Goal: Information Seeking & Learning: Find specific fact

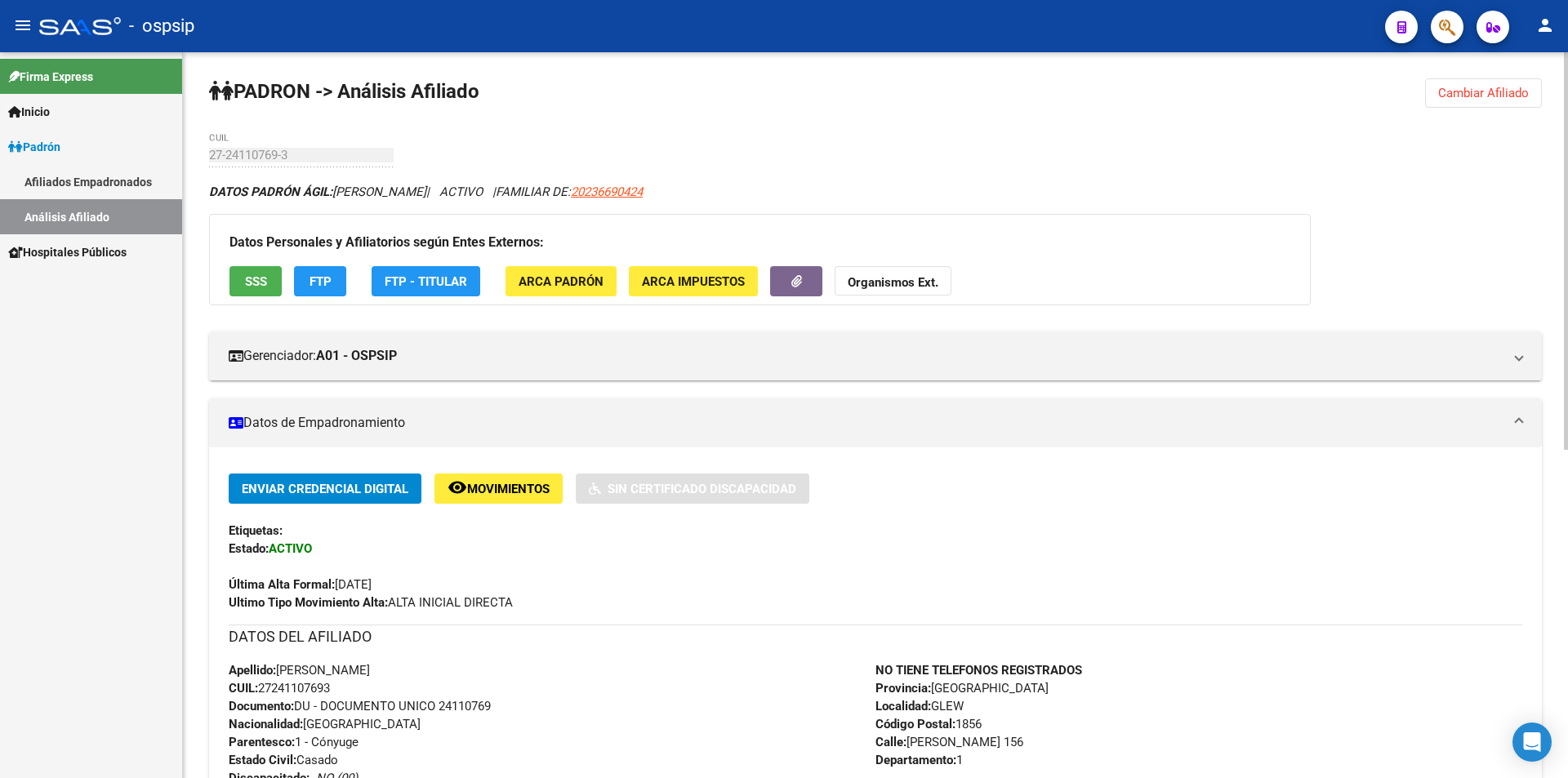
click at [1494, 80] on button "Cambiar Afiliado" at bounding box center [1483, 93] width 116 height 29
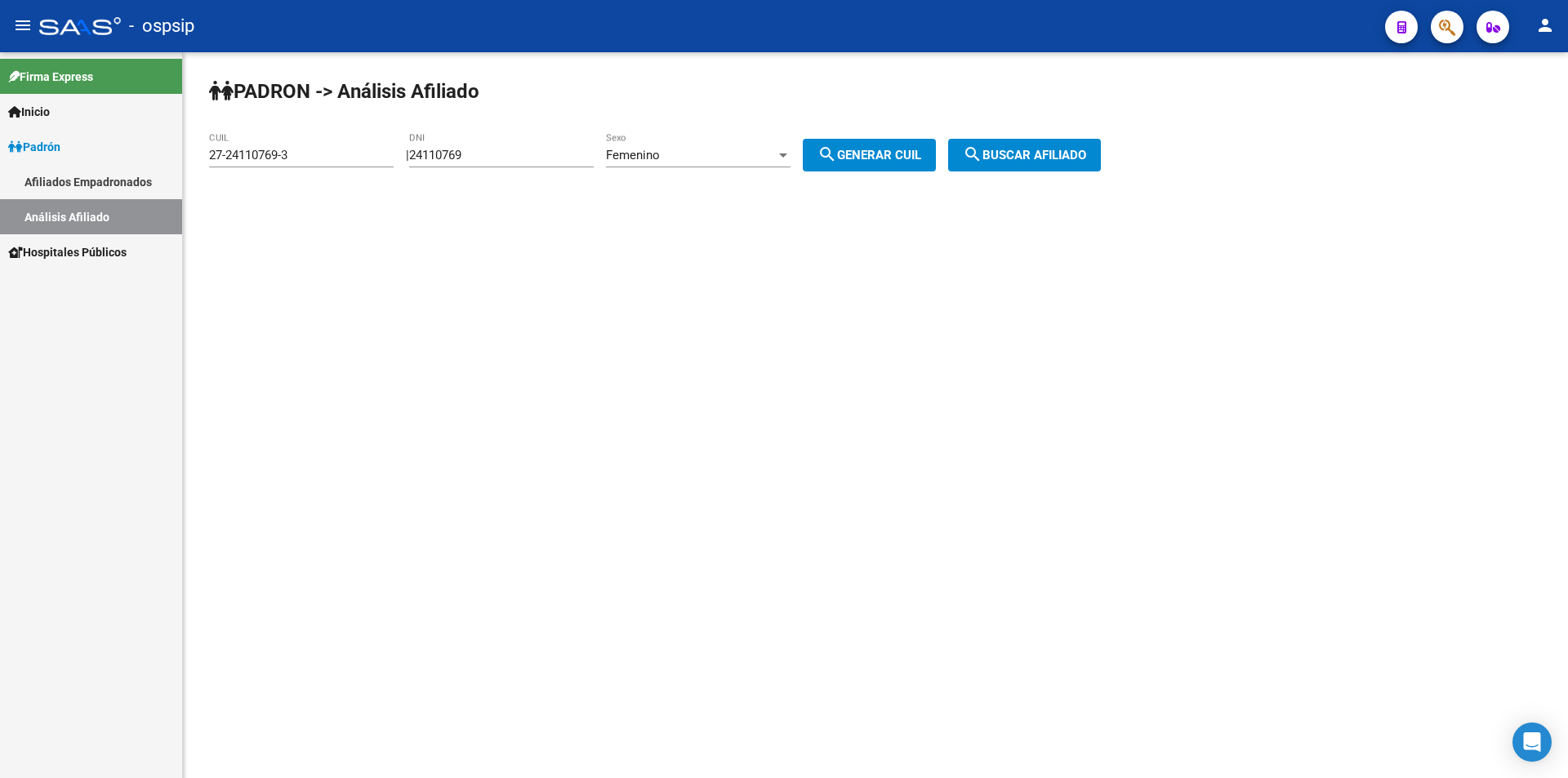
click at [666, 146] on div "Femenino Sexo" at bounding box center [698, 149] width 184 height 35
click at [666, 107] on span "Masculino" at bounding box center [716, 118] width 184 height 37
drag, startPoint x: 510, startPoint y: 149, endPoint x: 270, endPoint y: 170, distance: 240.9
click at [270, 163] on app-analisis-afiliado "PADRON -> Análisis Afiliado 27-24110769-3 CUIL | 24110769 DNI Masculino Sexo se…" at bounding box center [661, 155] width 904 height 15
drag, startPoint x: 313, startPoint y: 143, endPoint x: 307, endPoint y: 149, distance: 8.5
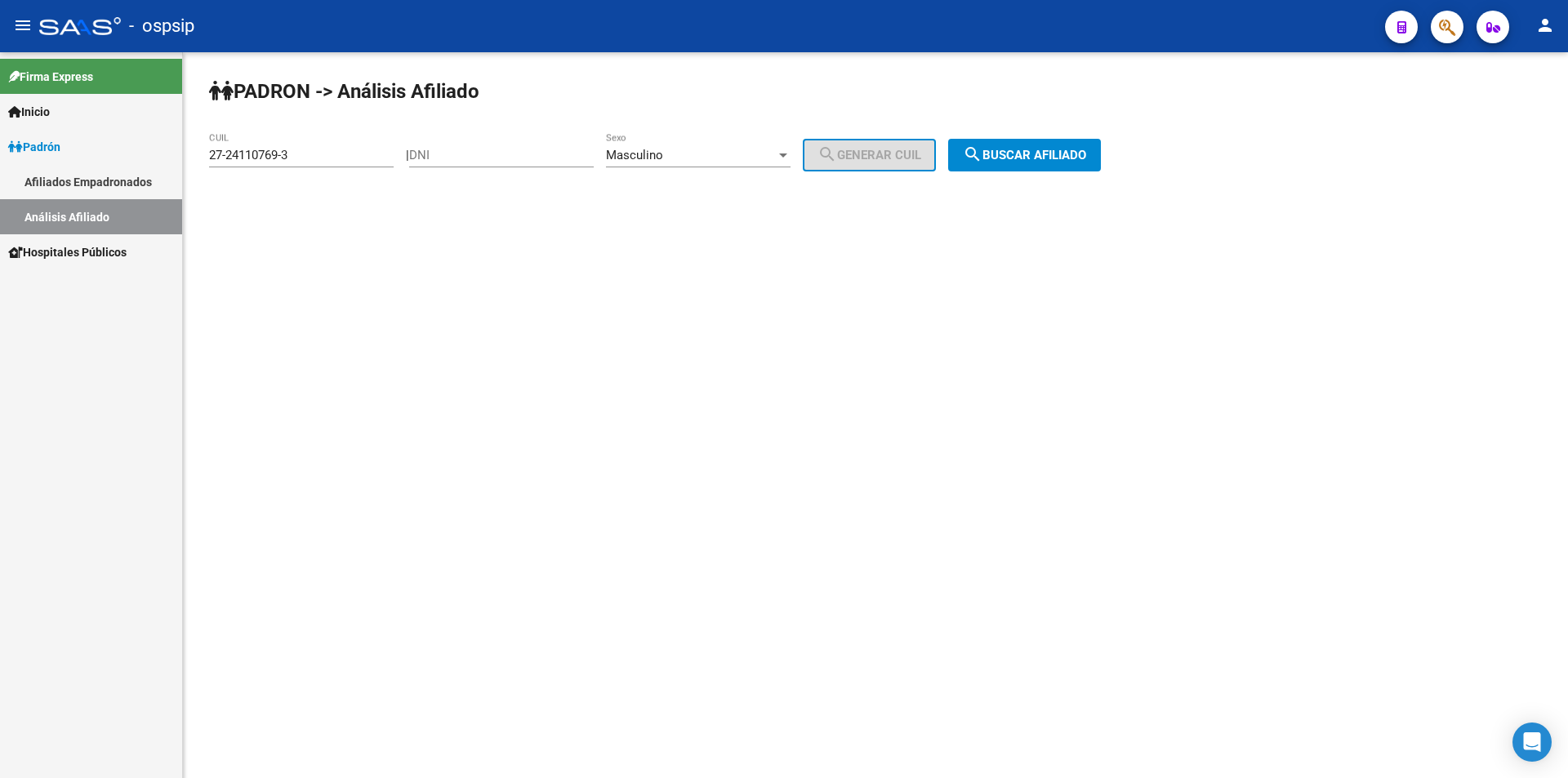
click at [307, 149] on div "27-24110769-3 CUIL" at bounding box center [301, 149] width 184 height 35
drag, startPoint x: 306, startPoint y: 151, endPoint x: 13, endPoint y: 169, distance: 293.6
click at [13, 169] on mat-sidenav-container "Firma Express Inicio Calendario SSS Instructivos Contacto OS Padrón Afiliados E…" at bounding box center [784, 415] width 1568 height 726
click at [530, 136] on div "DNI" at bounding box center [501, 149] width 184 height 35
click at [516, 145] on div "DNI" at bounding box center [501, 149] width 184 height 35
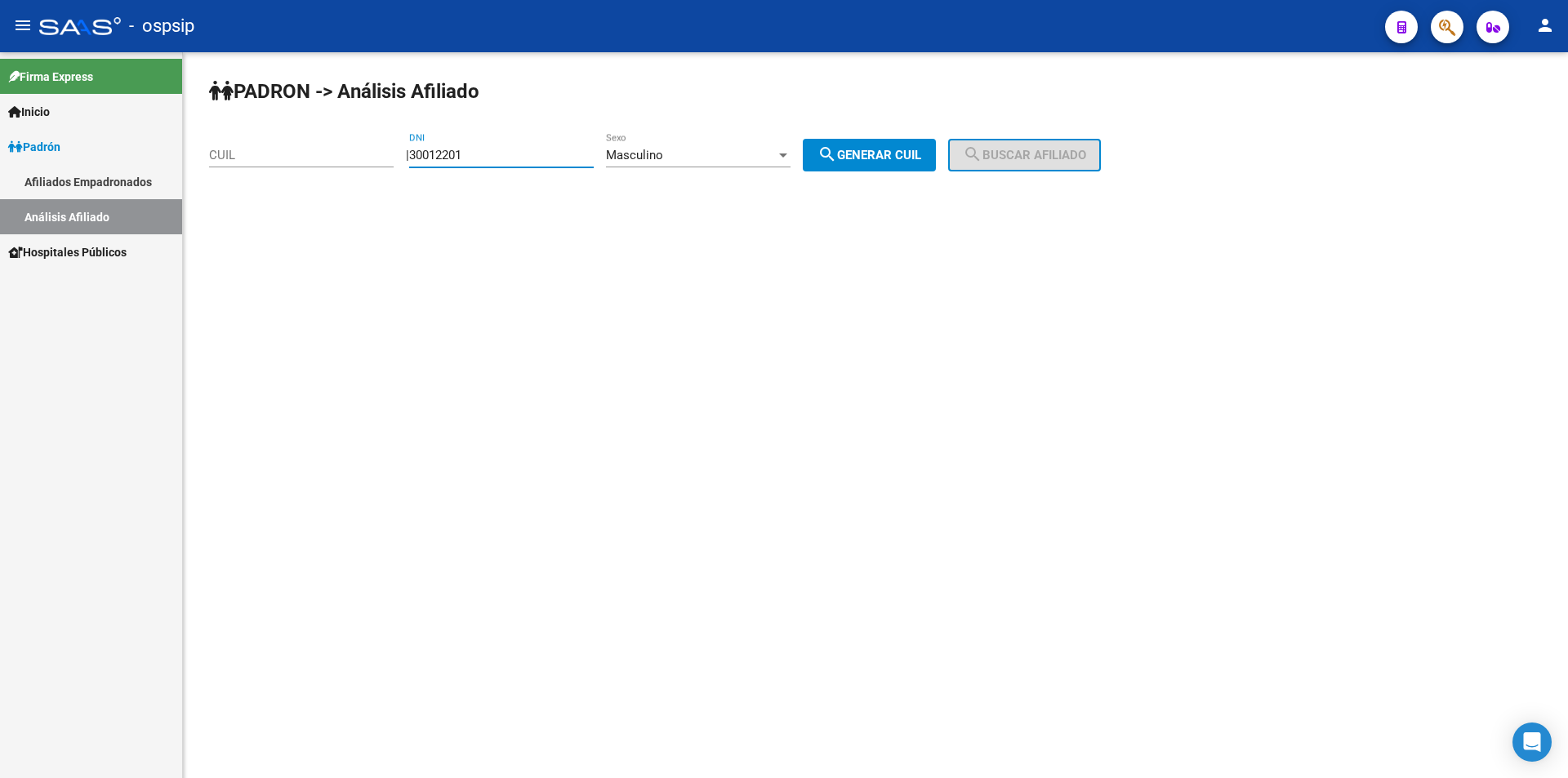
type input "30012201"
click at [915, 146] on button "search Generar CUIL" at bounding box center [868, 155] width 133 height 33
type input "23-30012201-9"
click at [1017, 150] on span "search Buscar afiliado" at bounding box center [1024, 155] width 123 height 15
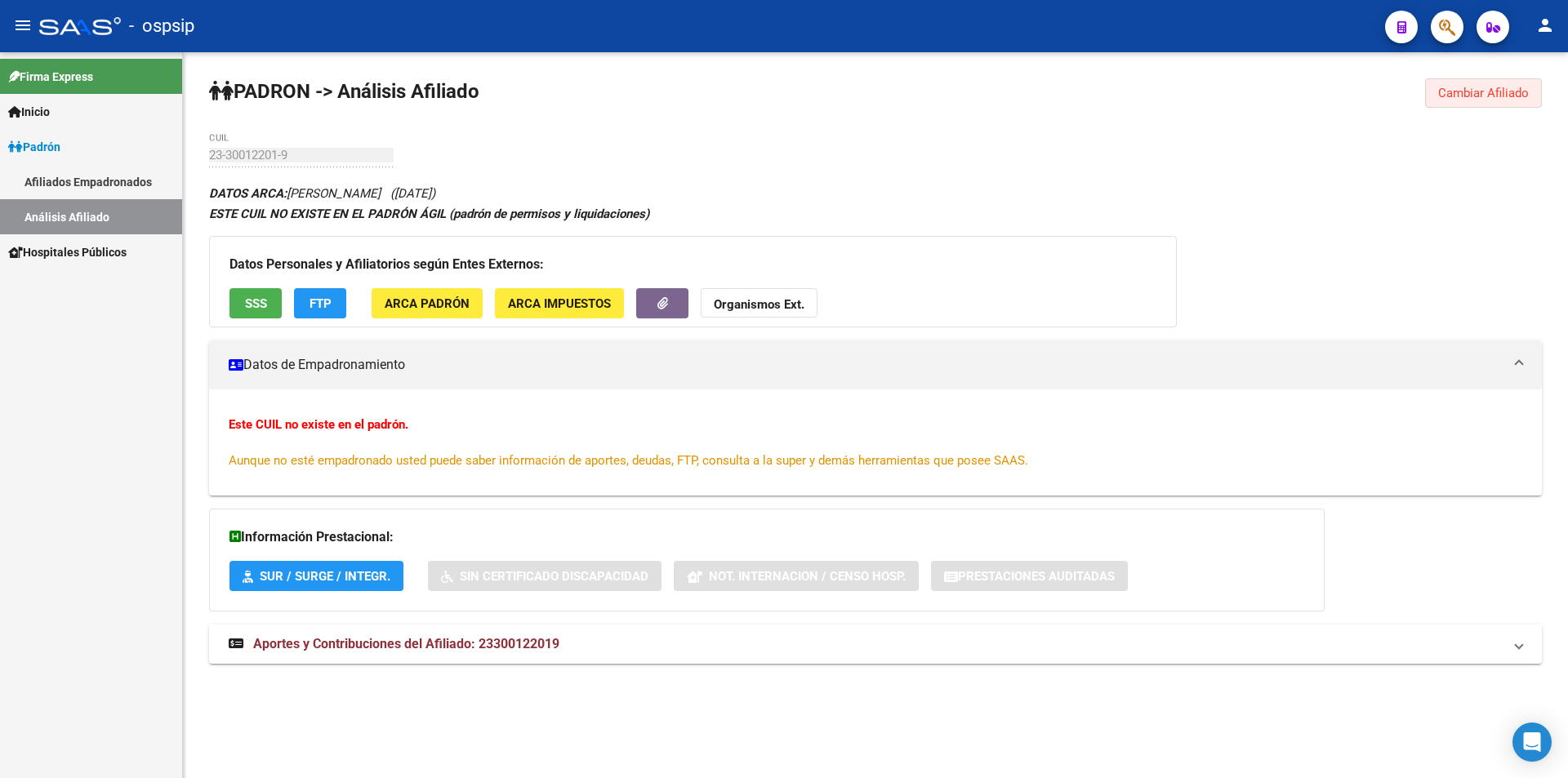
click at [1475, 87] on span "Cambiar Afiliado" at bounding box center [1483, 92] width 91 height 15
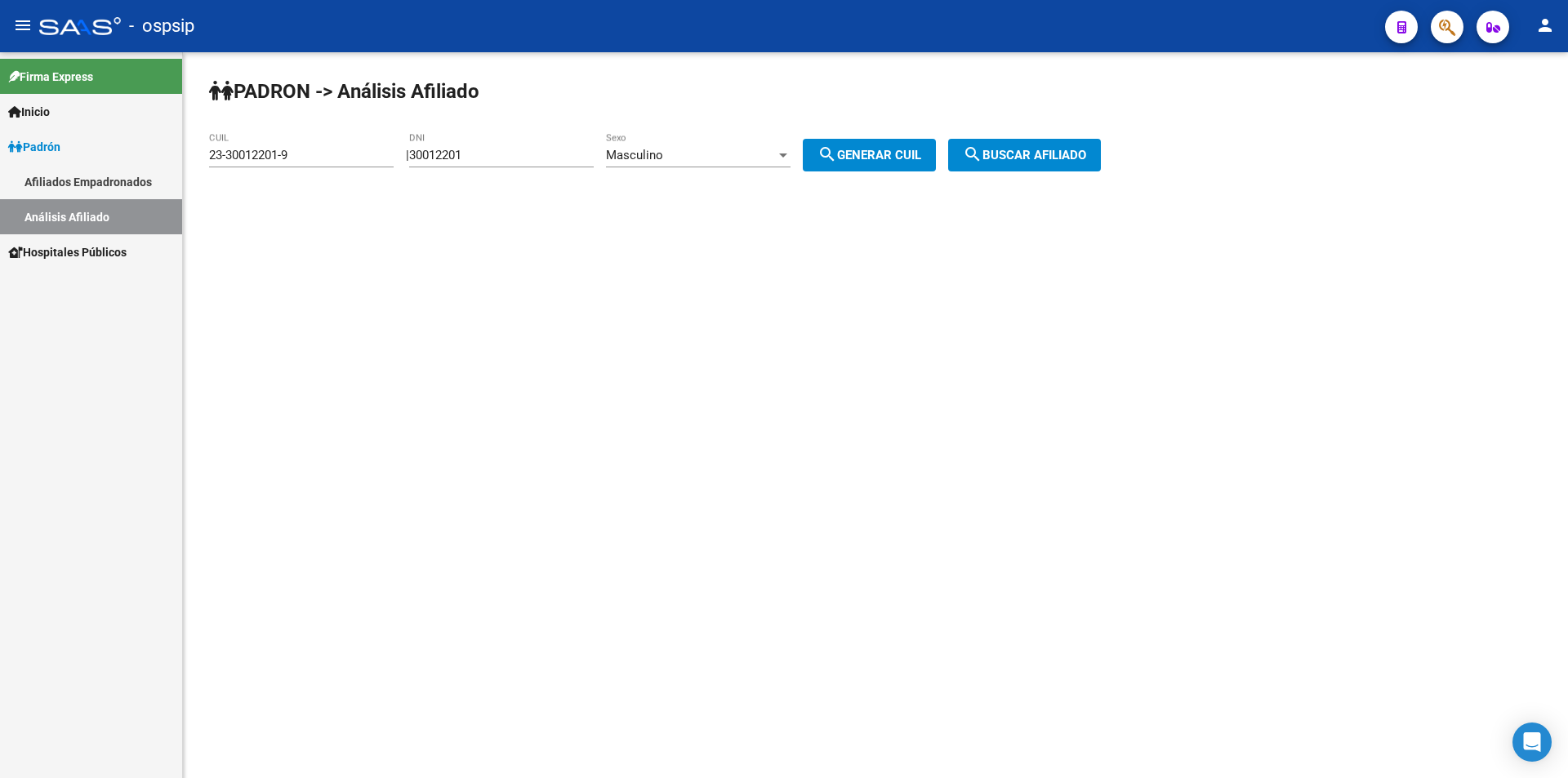
click at [442, 147] on div "30012201 DNI" at bounding box center [501, 149] width 184 height 35
click at [442, 152] on input "30012201" at bounding box center [501, 155] width 184 height 15
click at [462, 154] on input "30012201" at bounding box center [501, 155] width 184 height 15
click at [469, 152] on input "30012201" at bounding box center [501, 155] width 184 height 15
type input "30012401"
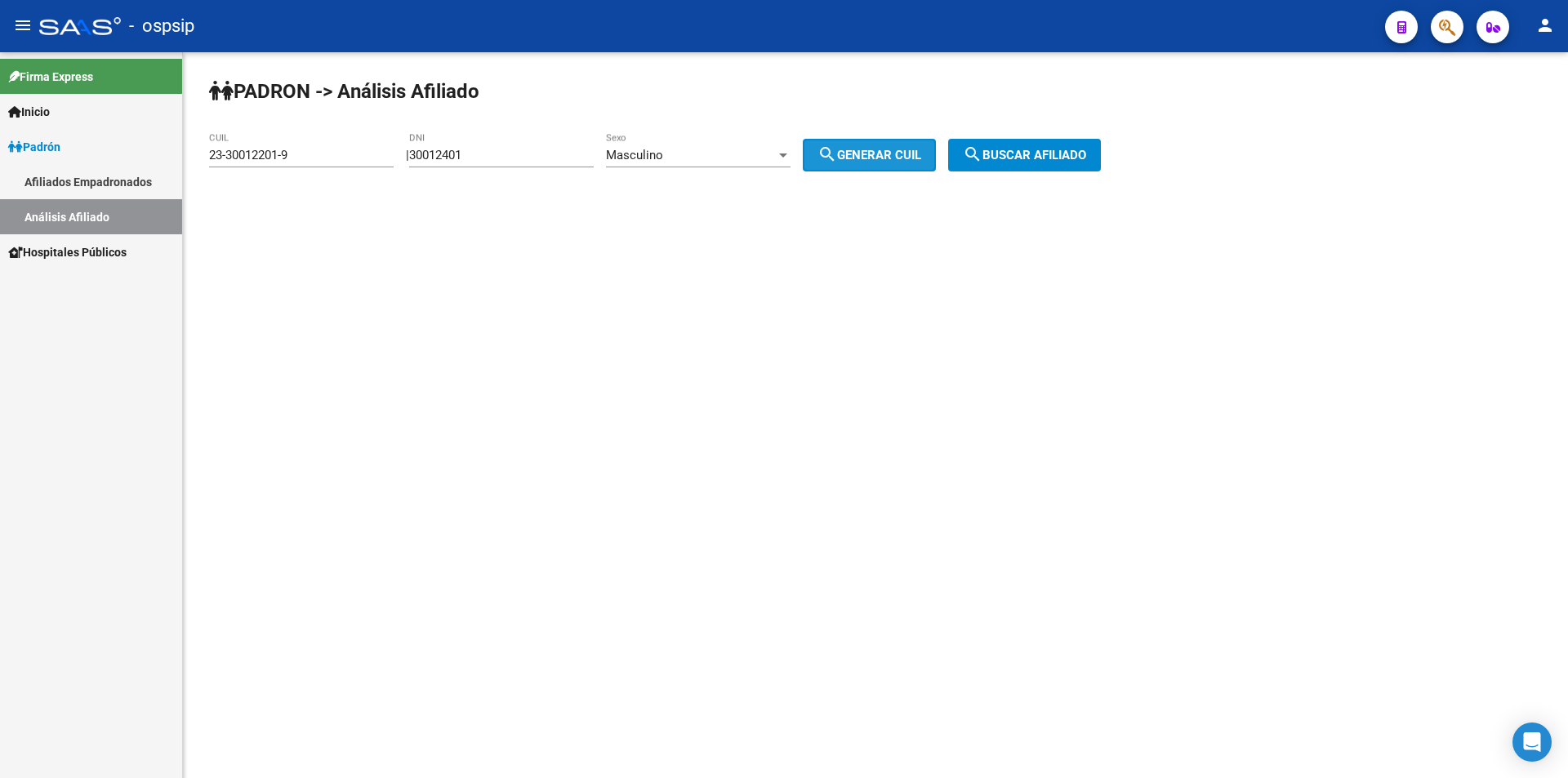
click at [885, 156] on span "search Generar CUIL" at bounding box center [868, 155] width 104 height 15
type input "20-30012401-2"
click at [1022, 151] on span "search Buscar afiliado" at bounding box center [1024, 155] width 123 height 15
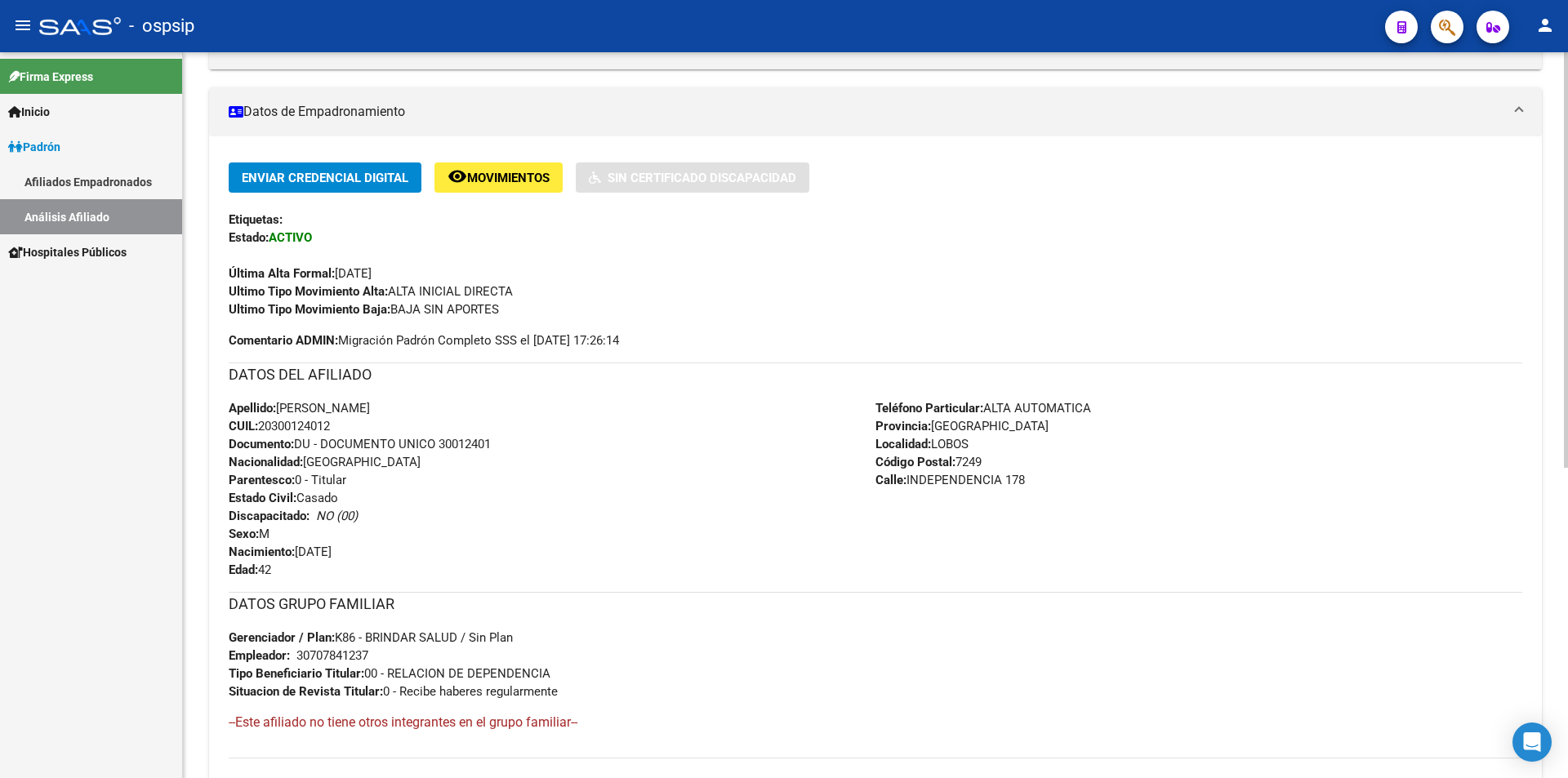
scroll to position [326, 0]
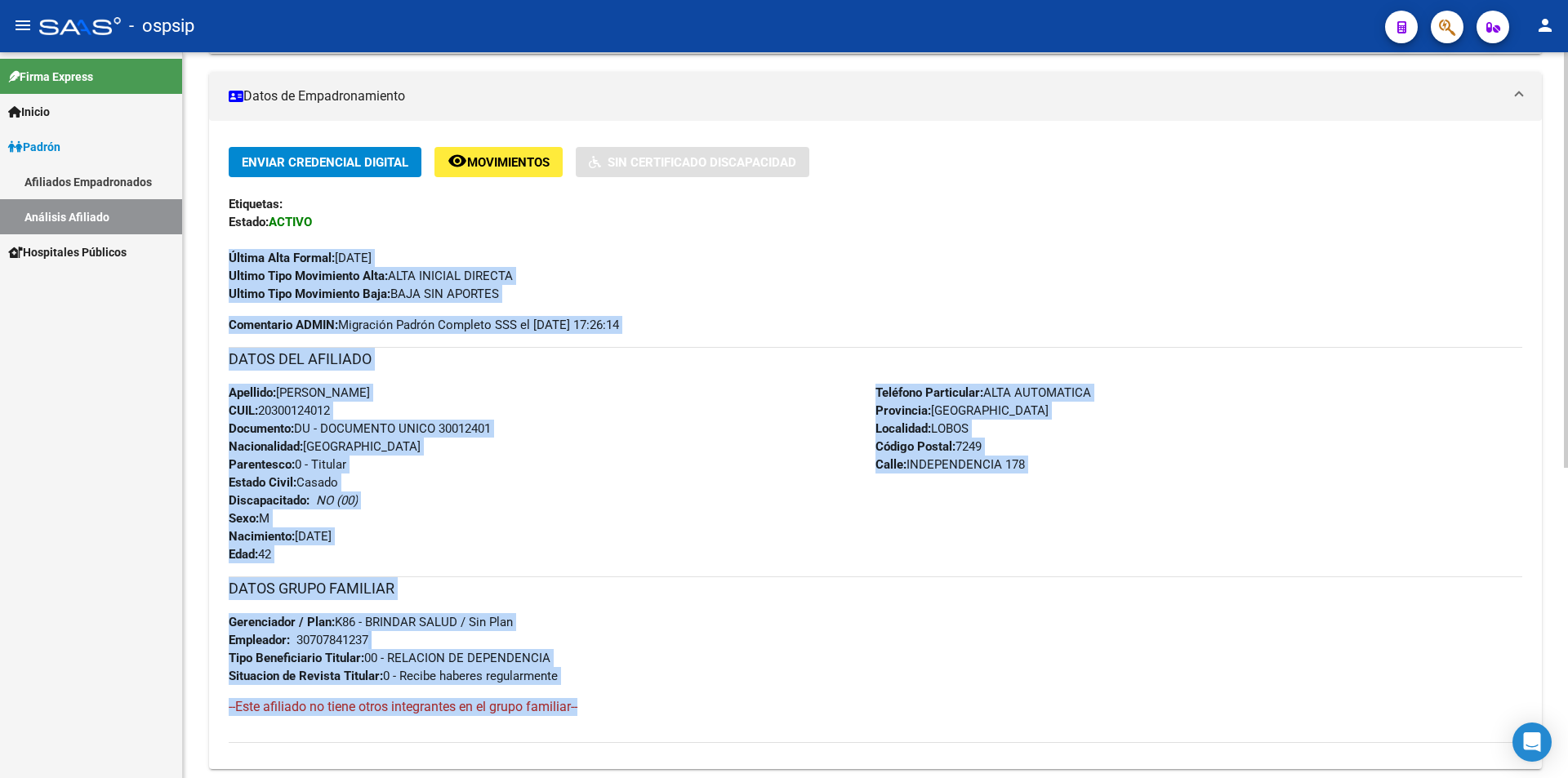
drag, startPoint x: 231, startPoint y: 582, endPoint x: 1040, endPoint y: 710, distance: 819.1
click at [1040, 710] on div "Enviar Credencial Digital remove_red_eye Movimientos Sin Certificado Discapacid…" at bounding box center [875, 445] width 1293 height 596
click at [1036, 698] on h4 "--Este afiliado no tiene otros integrantes en el grupo familiar--" at bounding box center [875, 706] width 1293 height 18
click at [912, 590] on h3 "DATOS GRUPO FAMILIAR" at bounding box center [875, 588] width 1293 height 23
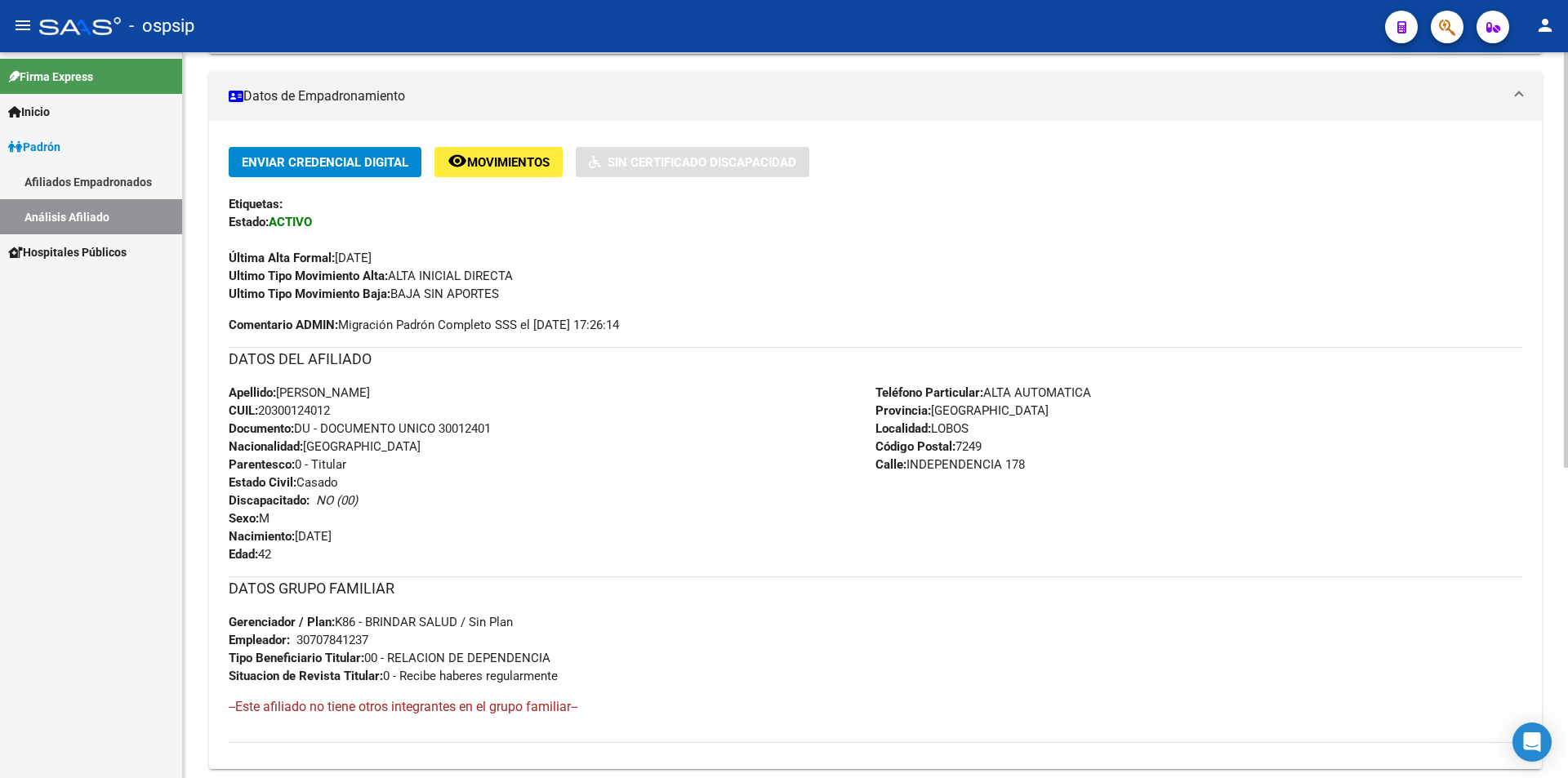
click at [872, 509] on div "Apellido: [PERSON_NAME]: 20300124012 Documento: DU - DOCUMENTO UNICO 30012401 N…" at bounding box center [551, 473] width 647 height 180
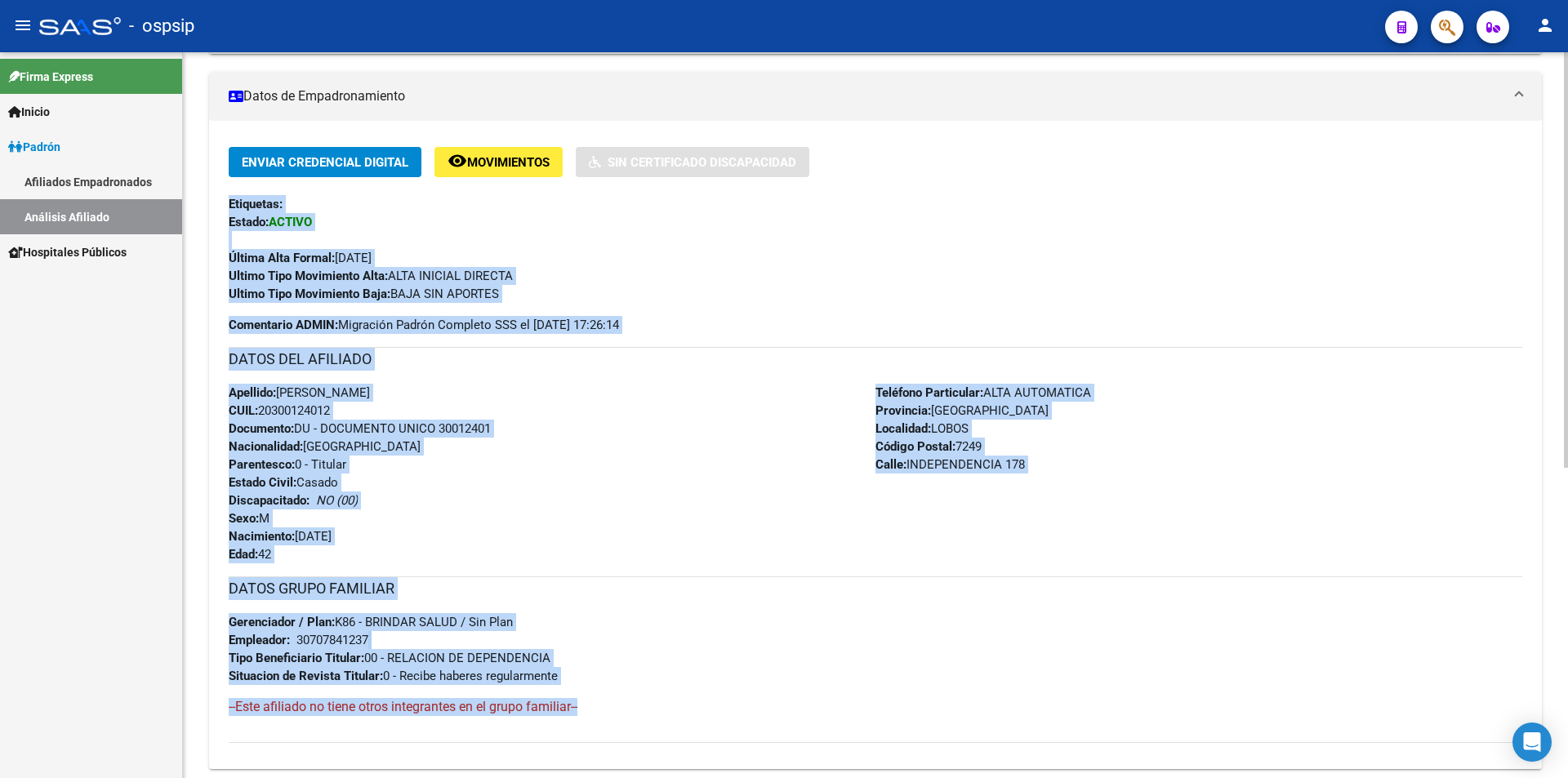
drag, startPoint x: 232, startPoint y: 197, endPoint x: 941, endPoint y: 722, distance: 882.2
click at [941, 722] on div "Enviar Credencial Digital remove_red_eye Movimientos Sin Certificado Discapacid…" at bounding box center [875, 451] width 1333 height 609
click at [881, 610] on div "DATOS GRUPO FAMILIAR Gerenciador / Plan: K86 - BRINDAR SALUD / Sin Plan Emplead…" at bounding box center [875, 630] width 1293 height 109
drag, startPoint x: 229, startPoint y: 203, endPoint x: 1040, endPoint y: 716, distance: 959.6
click at [1040, 716] on div "Enviar Credencial Digital remove_red_eye Movimientos Sin Certificado Discapacid…" at bounding box center [875, 445] width 1293 height 596
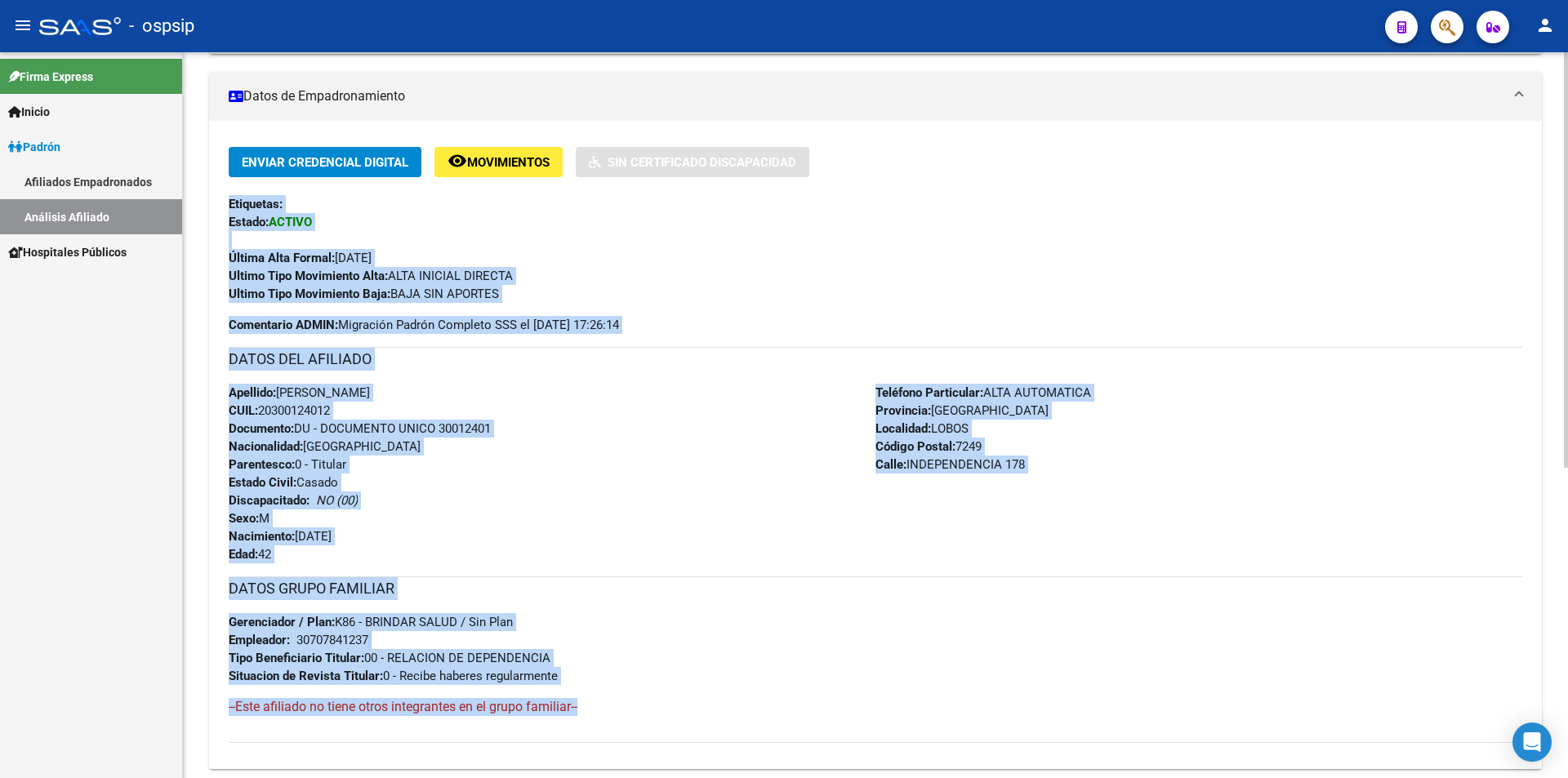
click at [983, 677] on div "DATOS GRUPO FAMILIAR Gerenciador / Plan: K86 - BRINDAR SALUD / Sin Plan Emplead…" at bounding box center [875, 630] width 1293 height 109
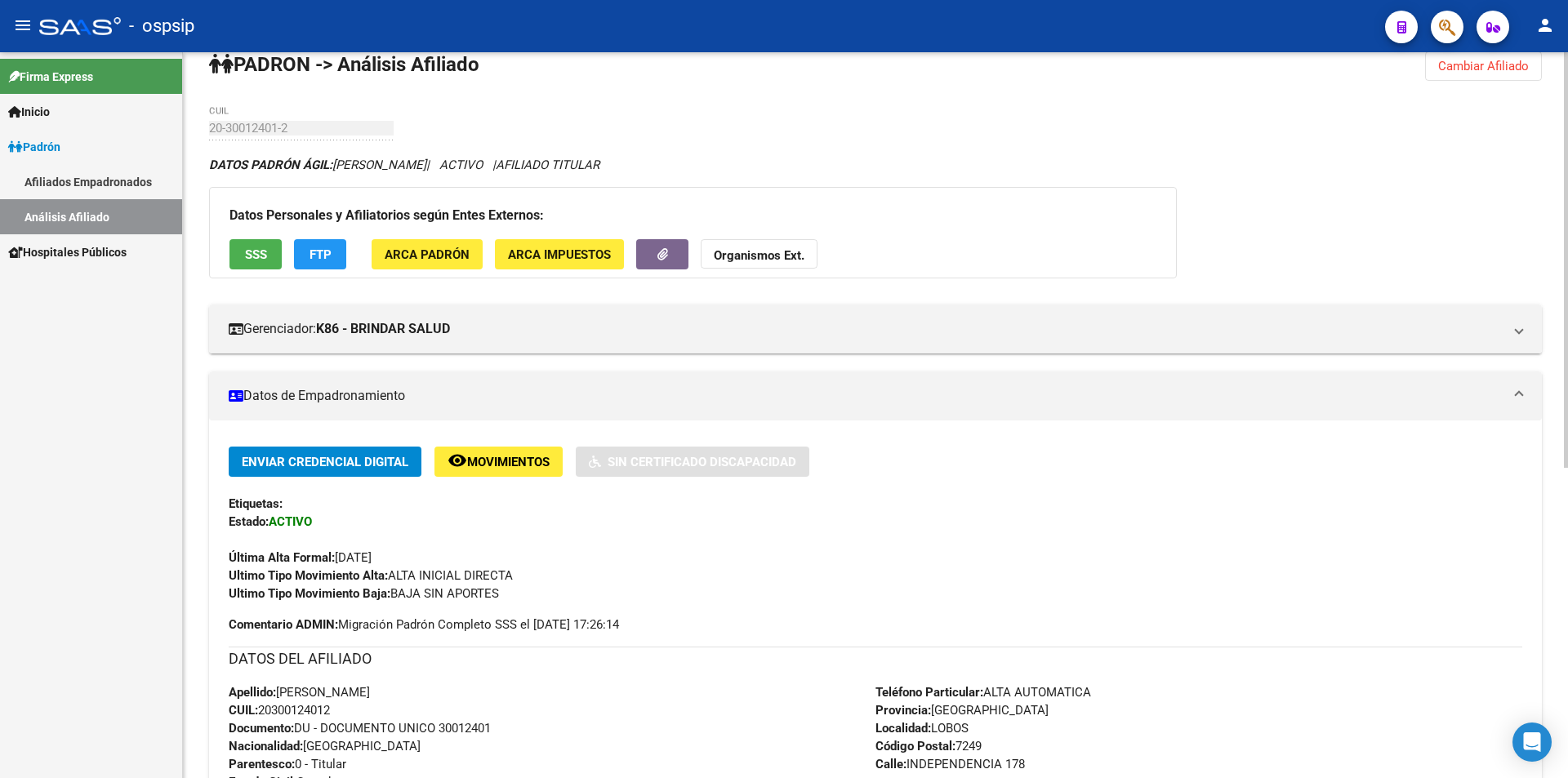
scroll to position [0, 0]
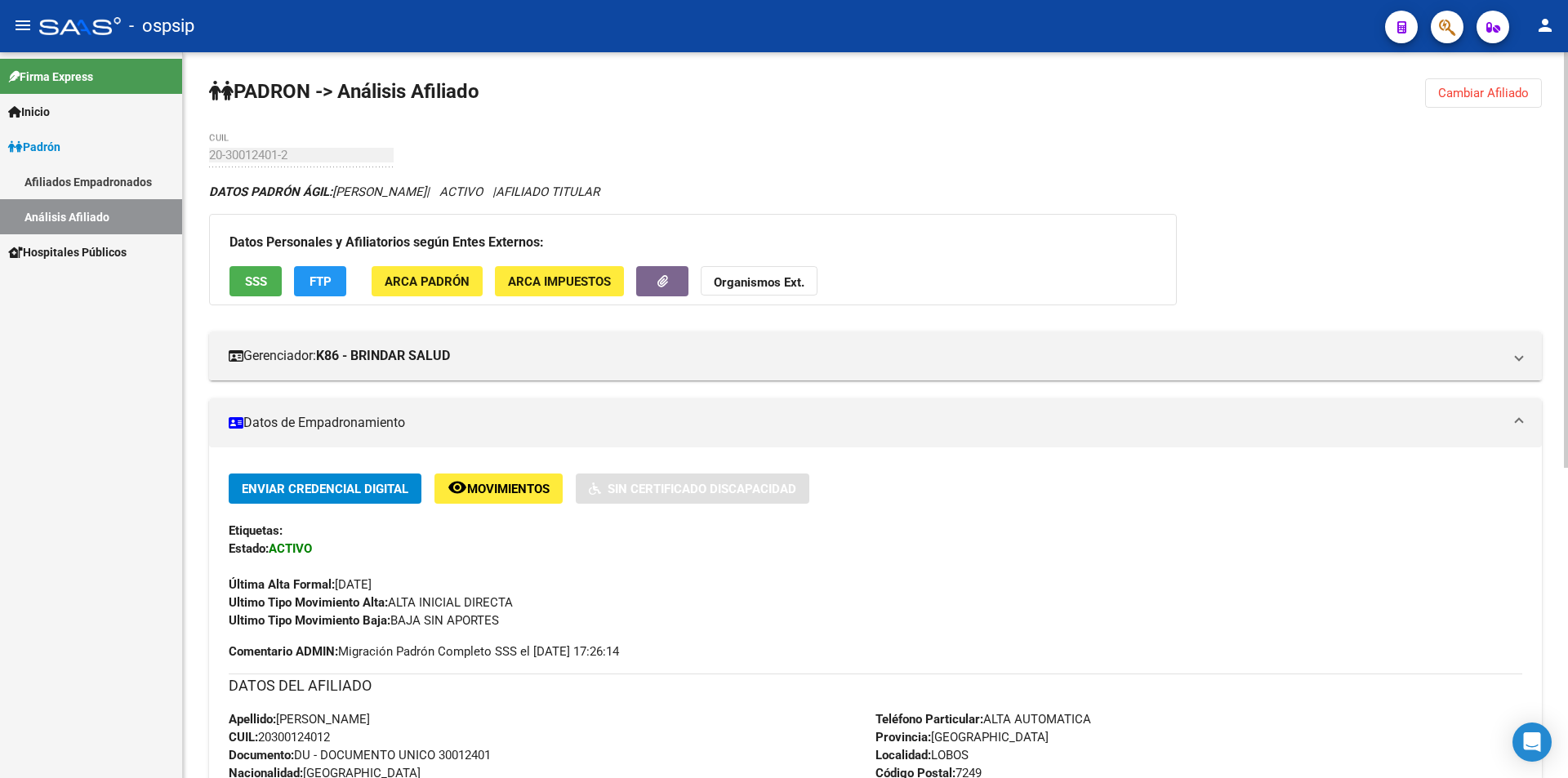
click at [1493, 92] on span "Cambiar Afiliado" at bounding box center [1483, 92] width 91 height 15
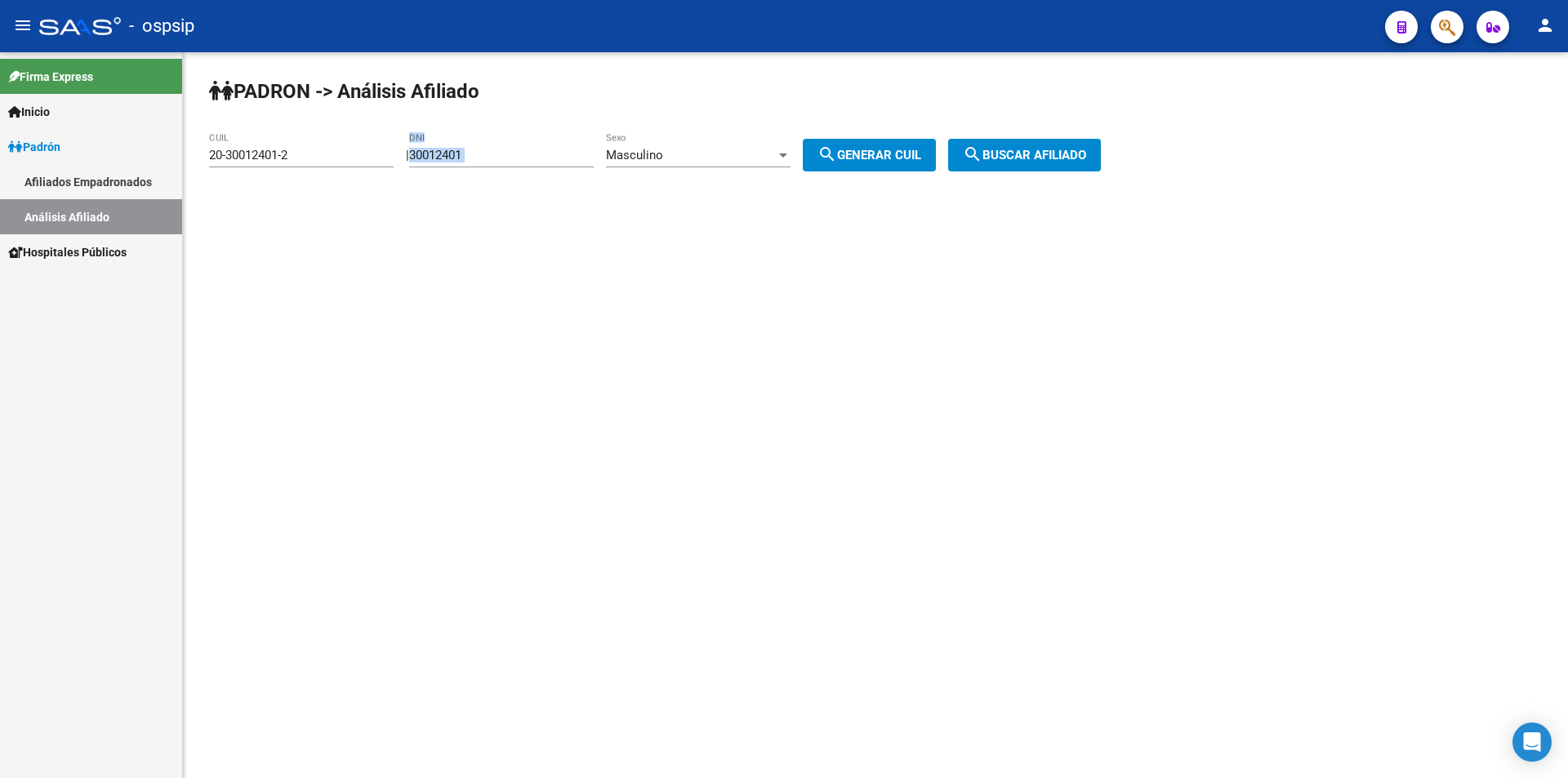
drag, startPoint x: 544, startPoint y: 147, endPoint x: 431, endPoint y: 168, distance: 114.9
click at [431, 168] on div "30012401 DNI" at bounding box center [501, 157] width 184 height 50
click at [520, 149] on input "30012401" at bounding box center [501, 155] width 184 height 15
drag, startPoint x: 520, startPoint y: 149, endPoint x: 391, endPoint y: 168, distance: 130.4
click at [396, 169] on div "PADRON -> Análisis Afiliado 20-30012401-2 CUIL | 30012401 DNI Masculino Sexo se…" at bounding box center [875, 138] width 1385 height 171
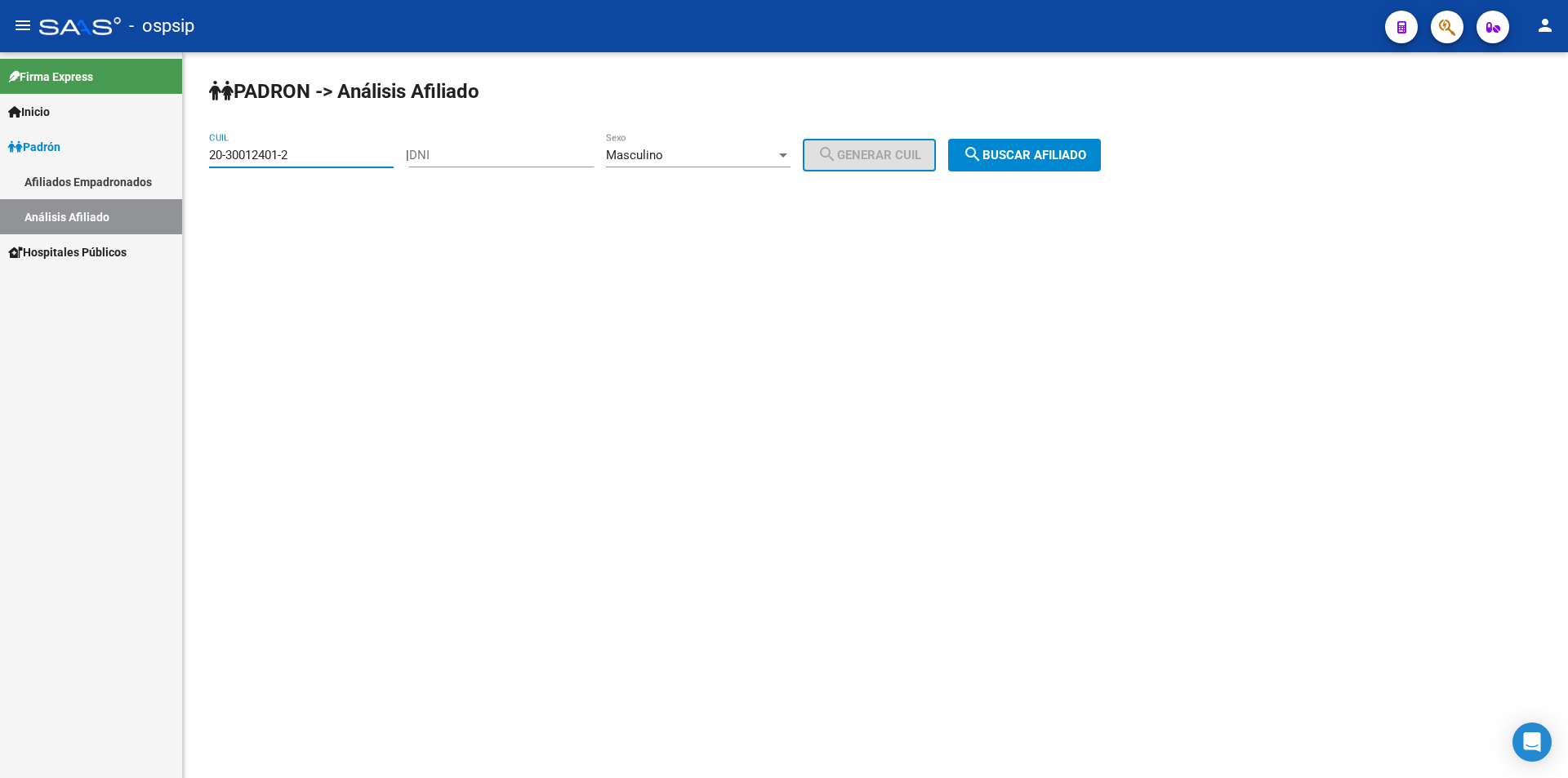
drag, startPoint x: 295, startPoint y: 155, endPoint x: 28, endPoint y: 171, distance: 267.5
click at [35, 171] on mat-sidenav-container "Firma Express Inicio Calendario SSS Instructivos Contacto OS Padrón Afiliados E…" at bounding box center [784, 415] width 1568 height 726
click at [691, 155] on div "Masculino" at bounding box center [691, 155] width 170 height 15
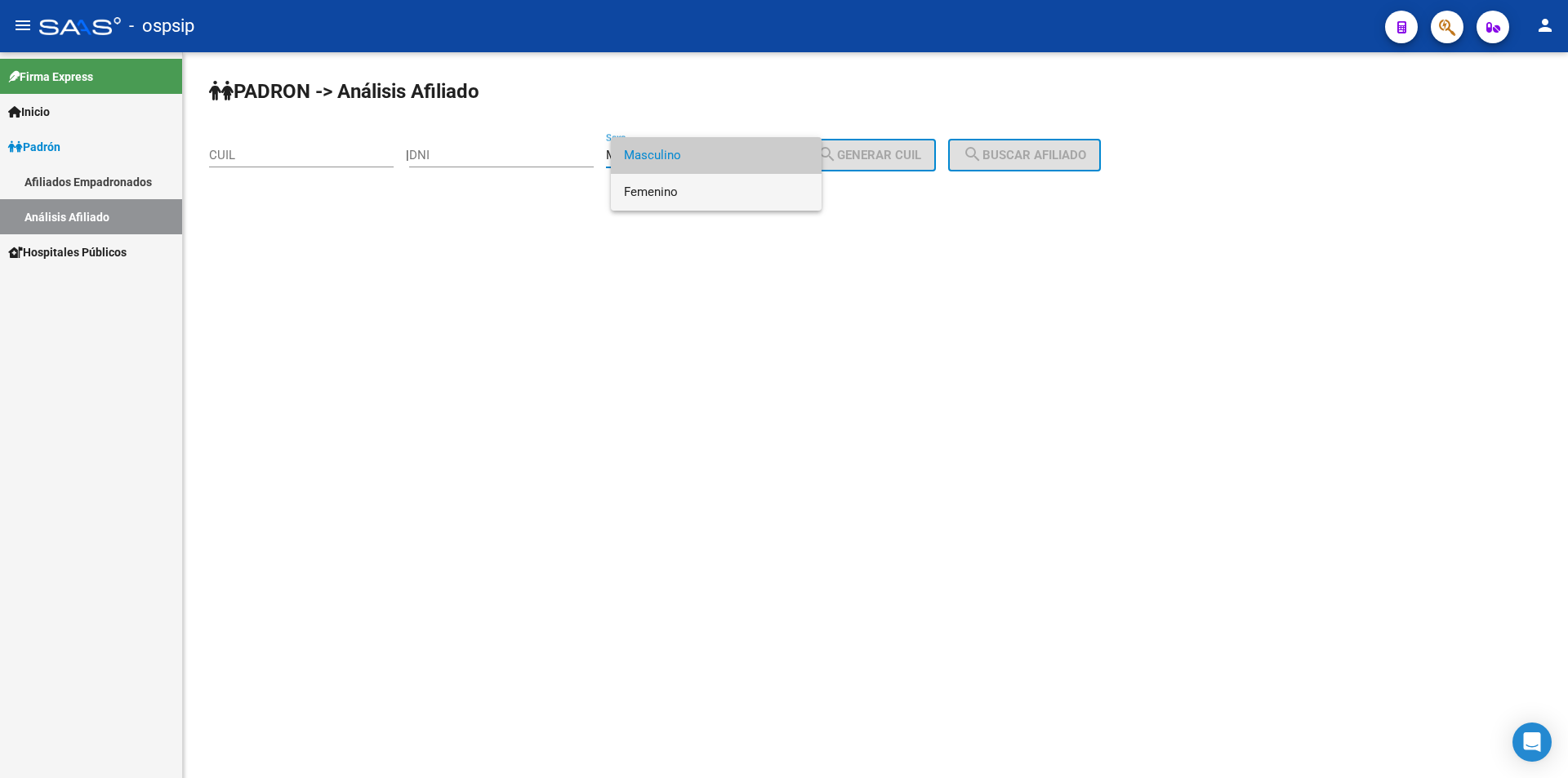
click at [711, 187] on span "Femenino" at bounding box center [716, 192] width 184 height 37
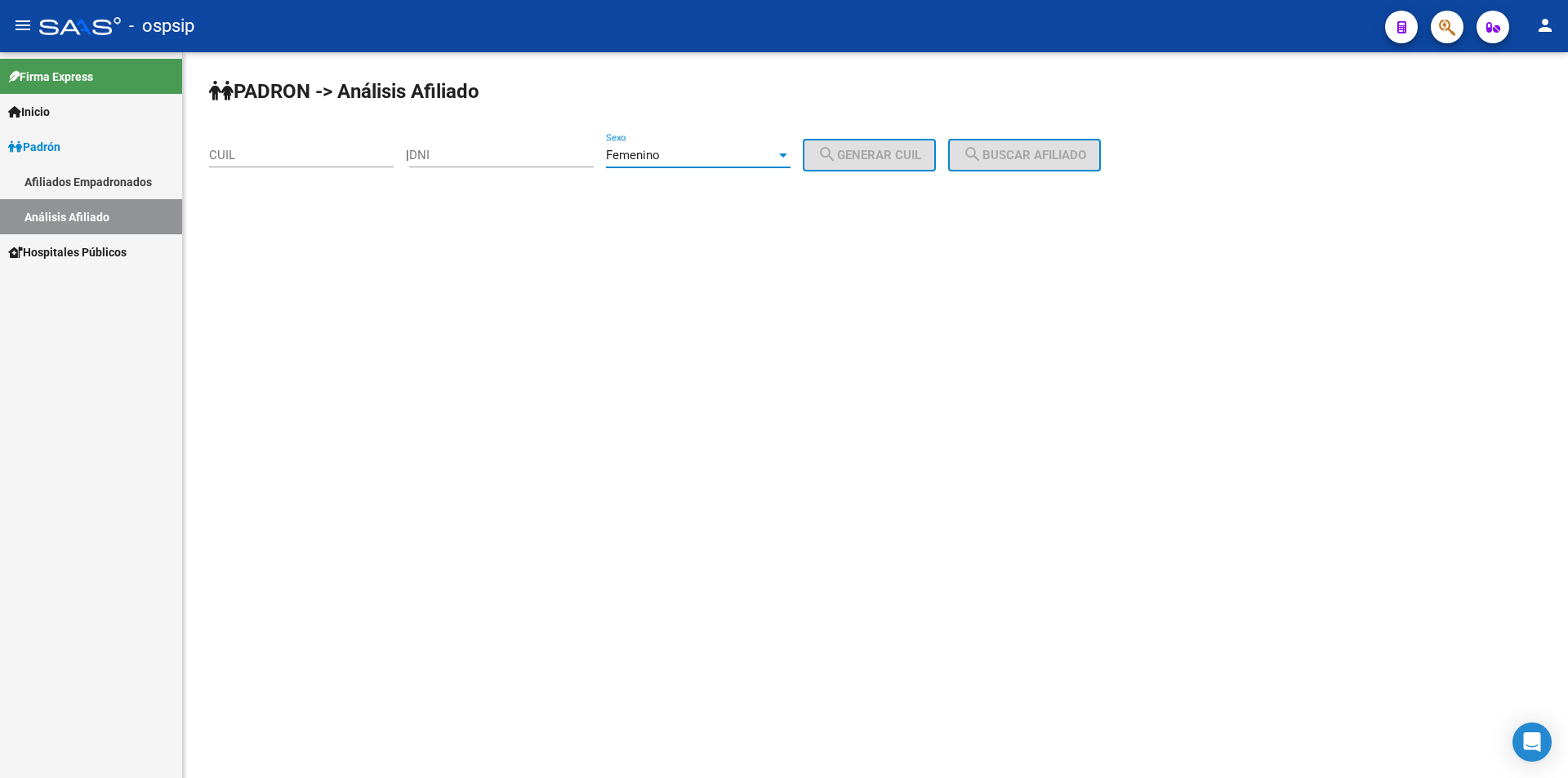
click at [532, 156] on input "DNI" at bounding box center [501, 155] width 184 height 15
type input "42684007"
click at [876, 151] on span "search Generar CUIL" at bounding box center [868, 155] width 104 height 15
type input "27-42684007-9"
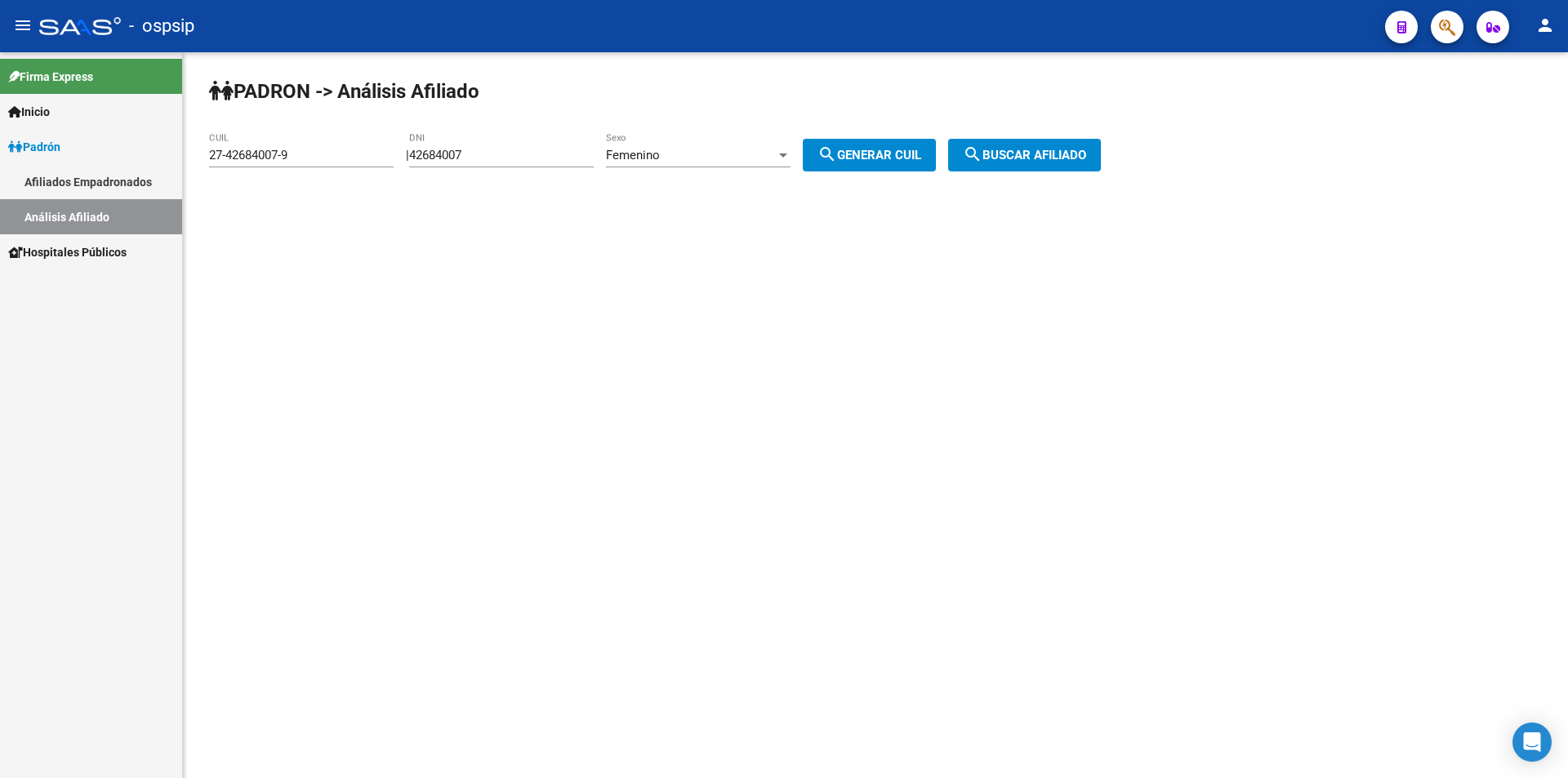
click at [1022, 157] on span "search Buscar afiliado" at bounding box center [1024, 155] width 123 height 15
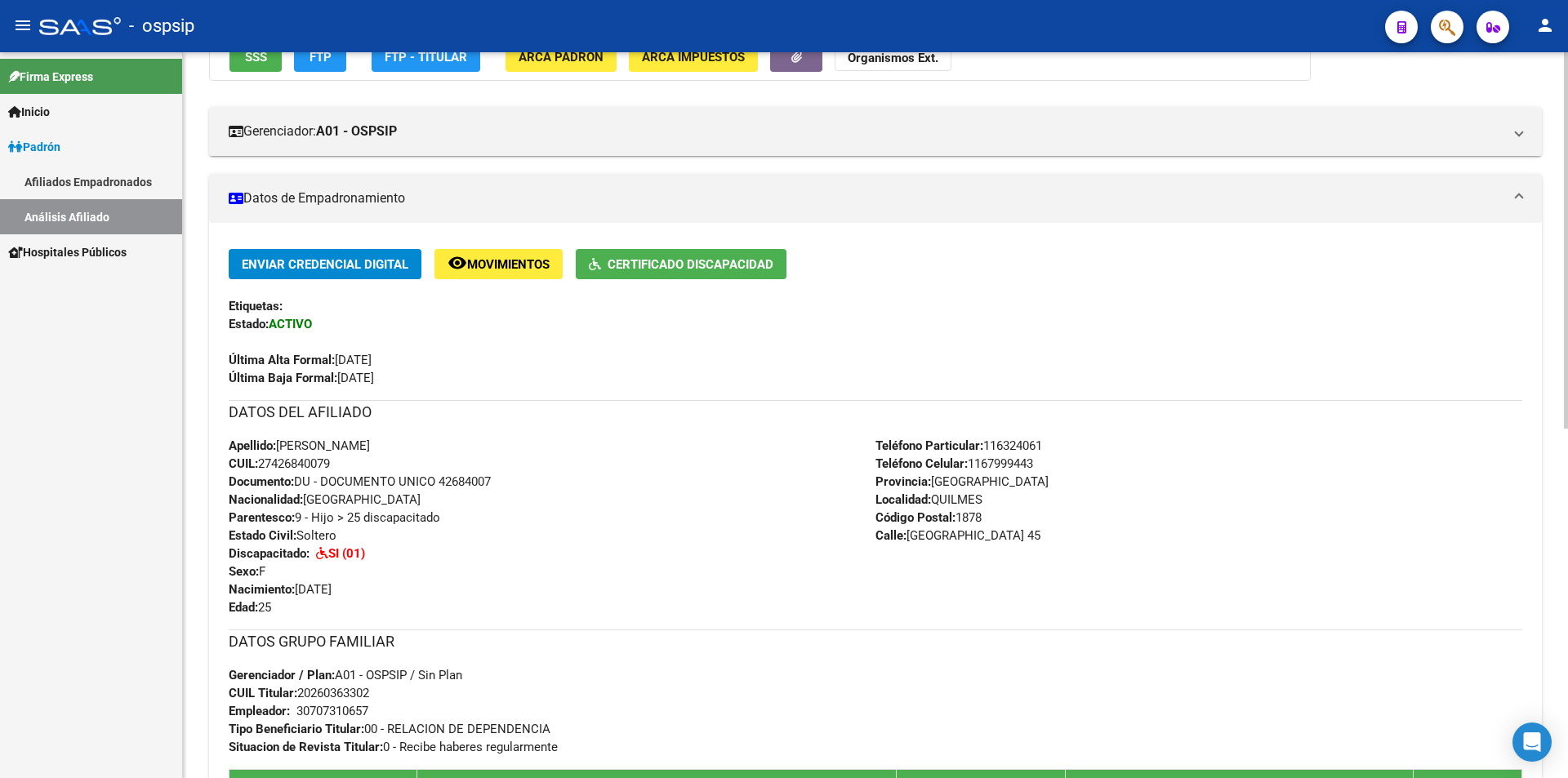
scroll to position [245, 0]
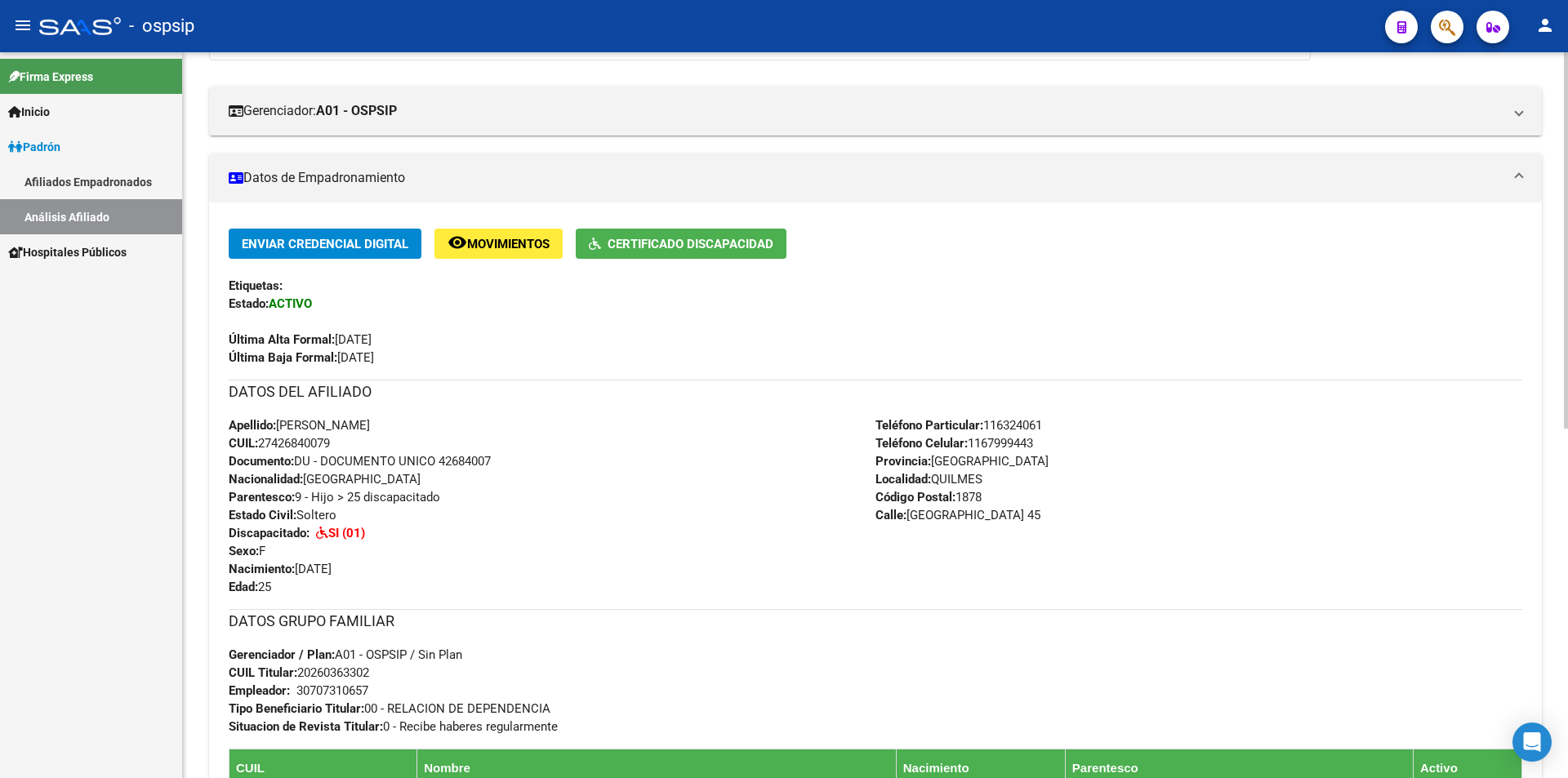
drag, startPoint x: 283, startPoint y: 418, endPoint x: 414, endPoint y: 430, distance: 131.5
click at [370, 430] on span "Apellido: [PERSON_NAME]" at bounding box center [299, 425] width 141 height 15
click at [370, 428] on span "Apellido: [PERSON_NAME]" at bounding box center [299, 425] width 141 height 15
click at [458, 411] on div "DATOS DEL AFILIADO" at bounding box center [875, 397] width 1293 height 37
drag, startPoint x: 278, startPoint y: 425, endPoint x: 428, endPoint y: 425, distance: 150.0
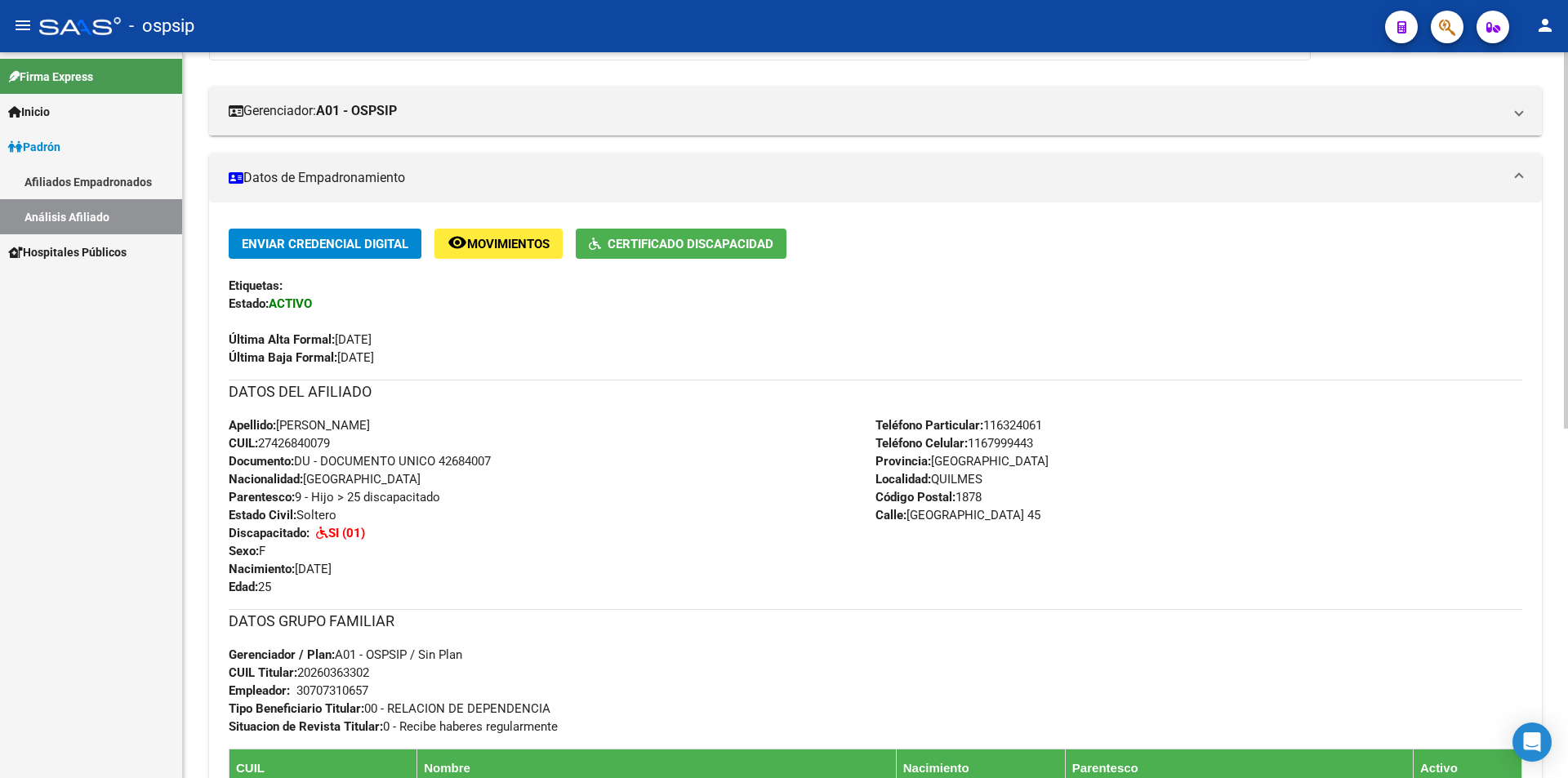
click at [428, 425] on div "Apellido: [PERSON_NAME] CUIL: 27426840079 Documento: DU - DOCUMENTO UNICO 42684…" at bounding box center [551, 506] width 647 height 180
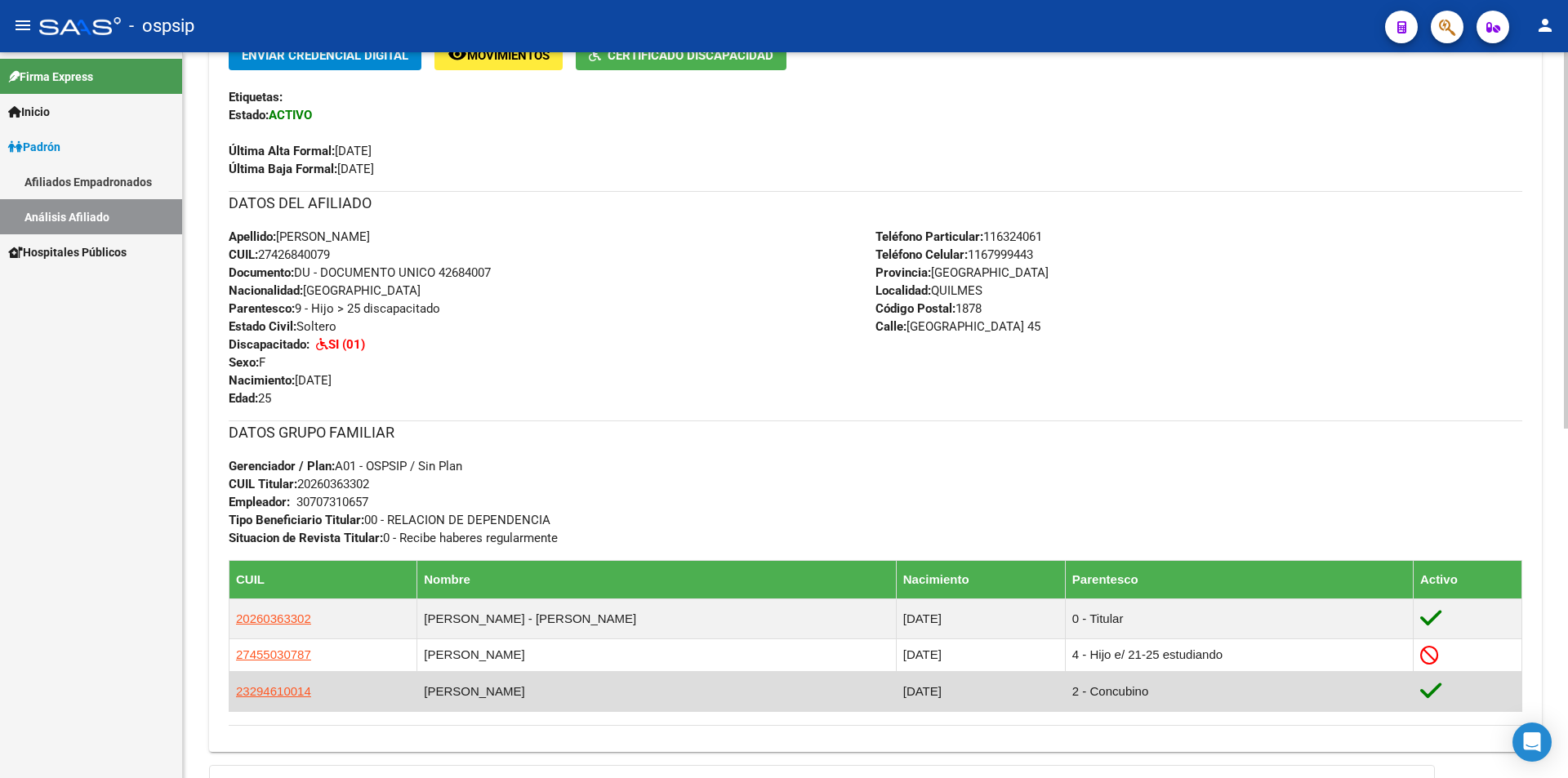
scroll to position [571, 0]
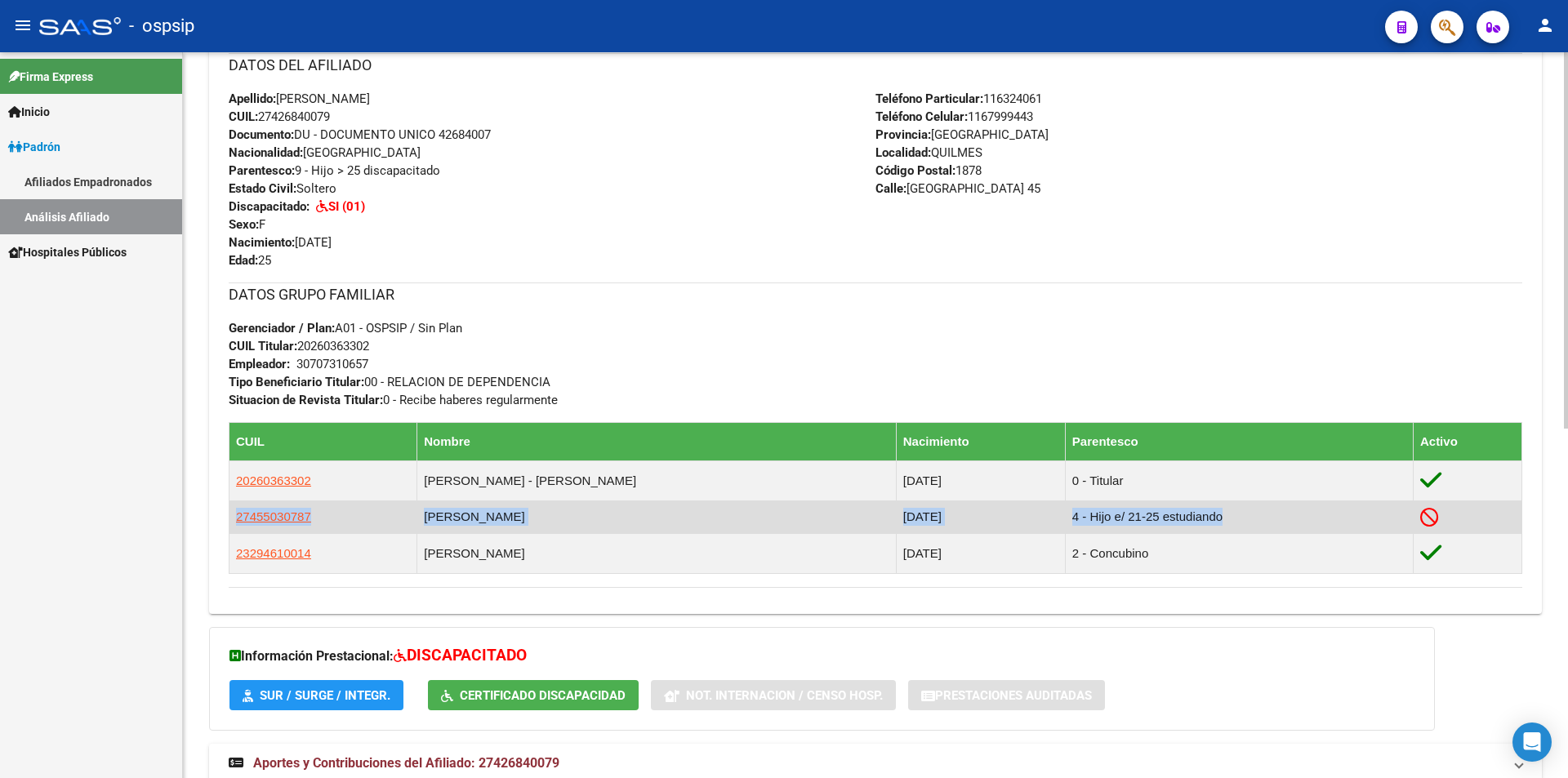
drag, startPoint x: 229, startPoint y: 510, endPoint x: 1520, endPoint y: 516, distance: 1291.0
click at [1520, 516] on tr "27455030787 [PERSON_NAME] [DATE] 4 - Hijo e/ 21-25 estudiando" at bounding box center [875, 517] width 1292 height 33
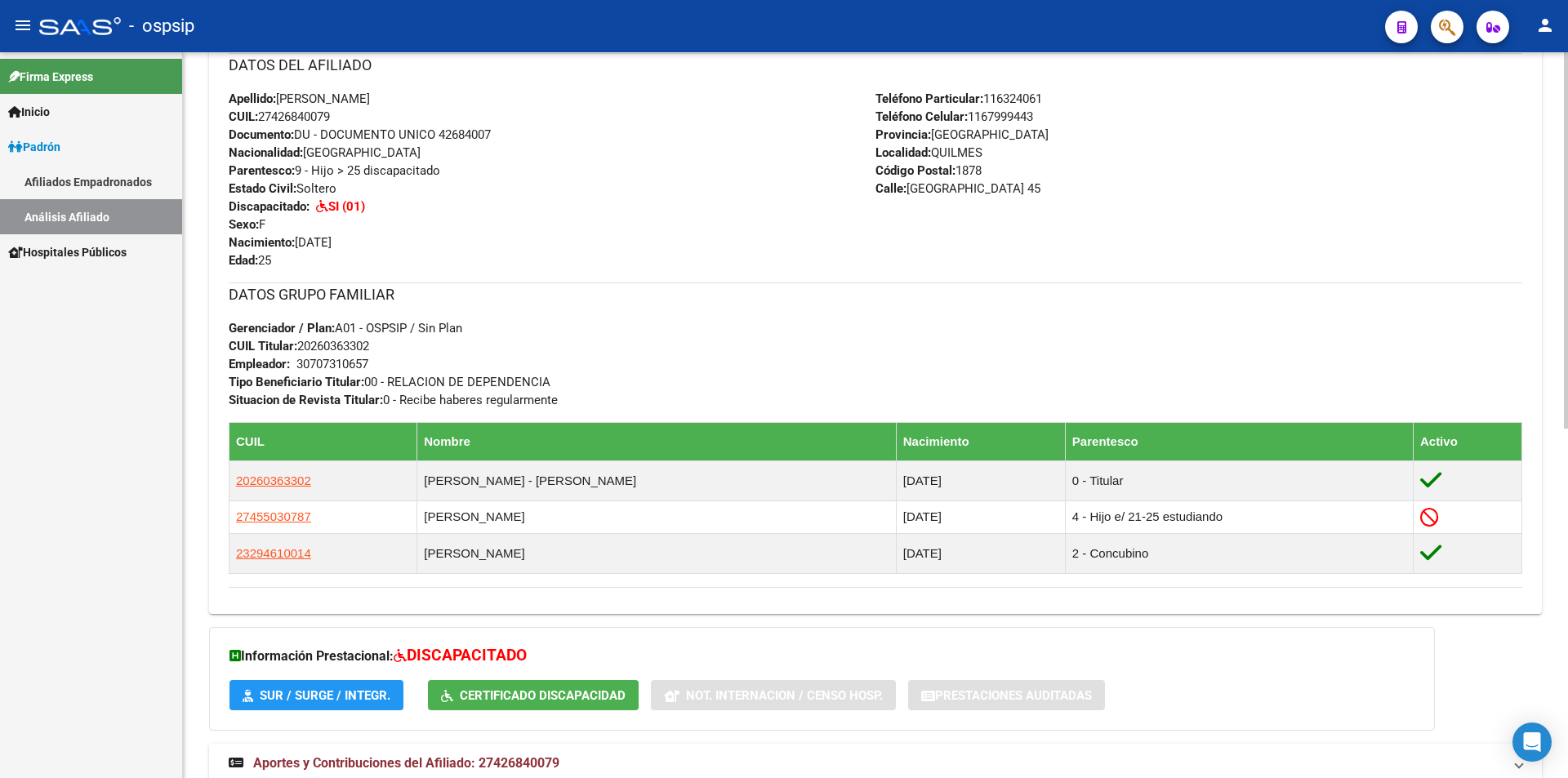
click at [1544, 526] on div "PADRON -> Análisis Afiliado Cambiar Afiliado 27-42684007-9 CUIL DATOS PADRÓN ÁG…" at bounding box center [875, 180] width 1385 height 1398
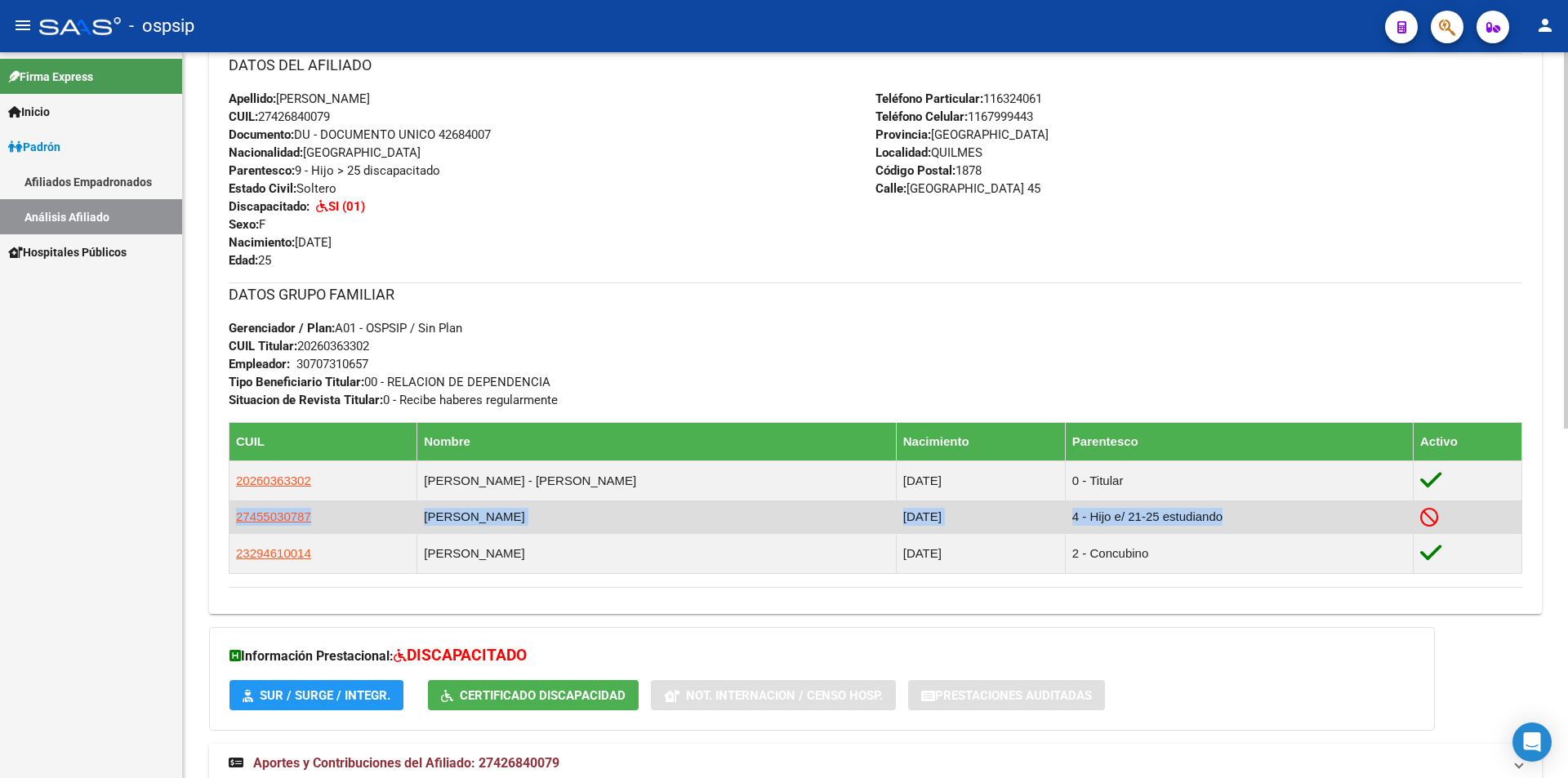
drag, startPoint x: 230, startPoint y: 514, endPoint x: 1493, endPoint y: 515, distance: 1263.0
click at [1493, 515] on tr "27455030787 [PERSON_NAME] [DATE] 4 - Hijo e/ 21-25 estudiando" at bounding box center [875, 517] width 1292 height 33
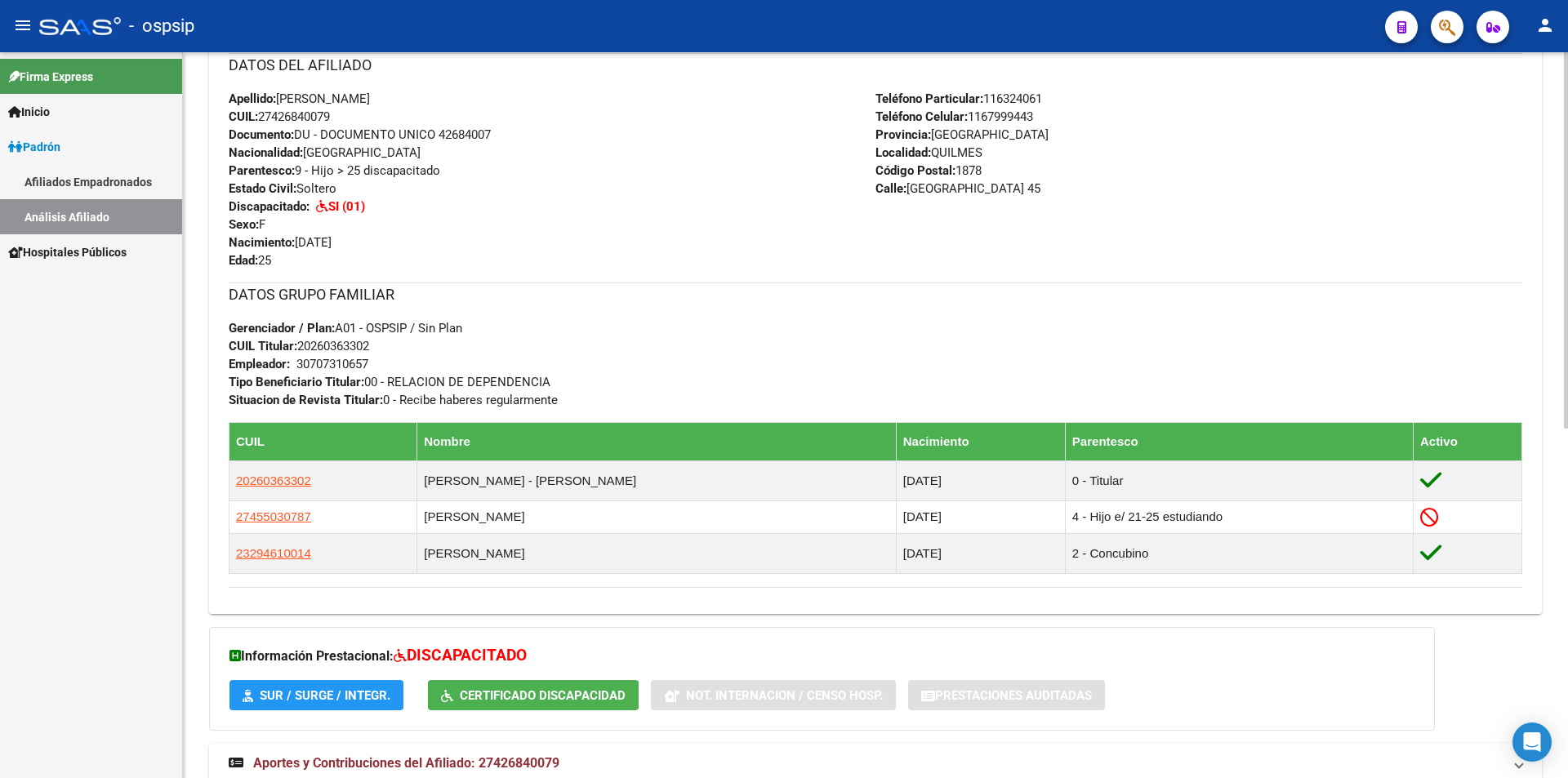
click at [1541, 462] on div "Enviar Credencial Digital remove_red_eye Movimientos Certificado Discapacidad E…" at bounding box center [875, 252] width 1333 height 698
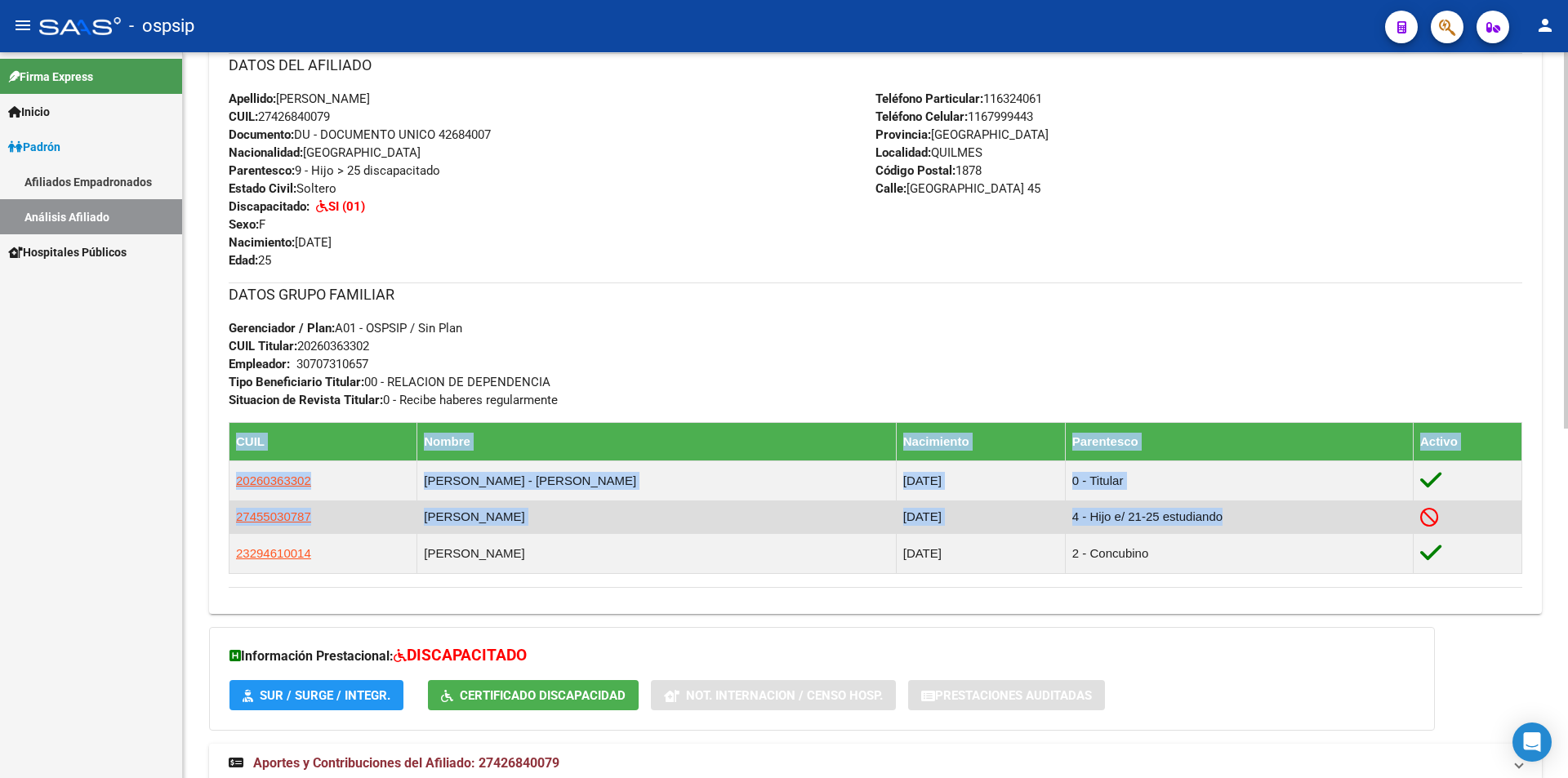
drag, startPoint x: 206, startPoint y: 512, endPoint x: 1458, endPoint y: 511, distance: 1252.0
click at [1458, 511] on div "PADRON -> Análisis Afiliado Cambiar Afiliado 27-42684007-9 CUIL DATOS PADRÓN ÁG…" at bounding box center [875, 180] width 1385 height 1398
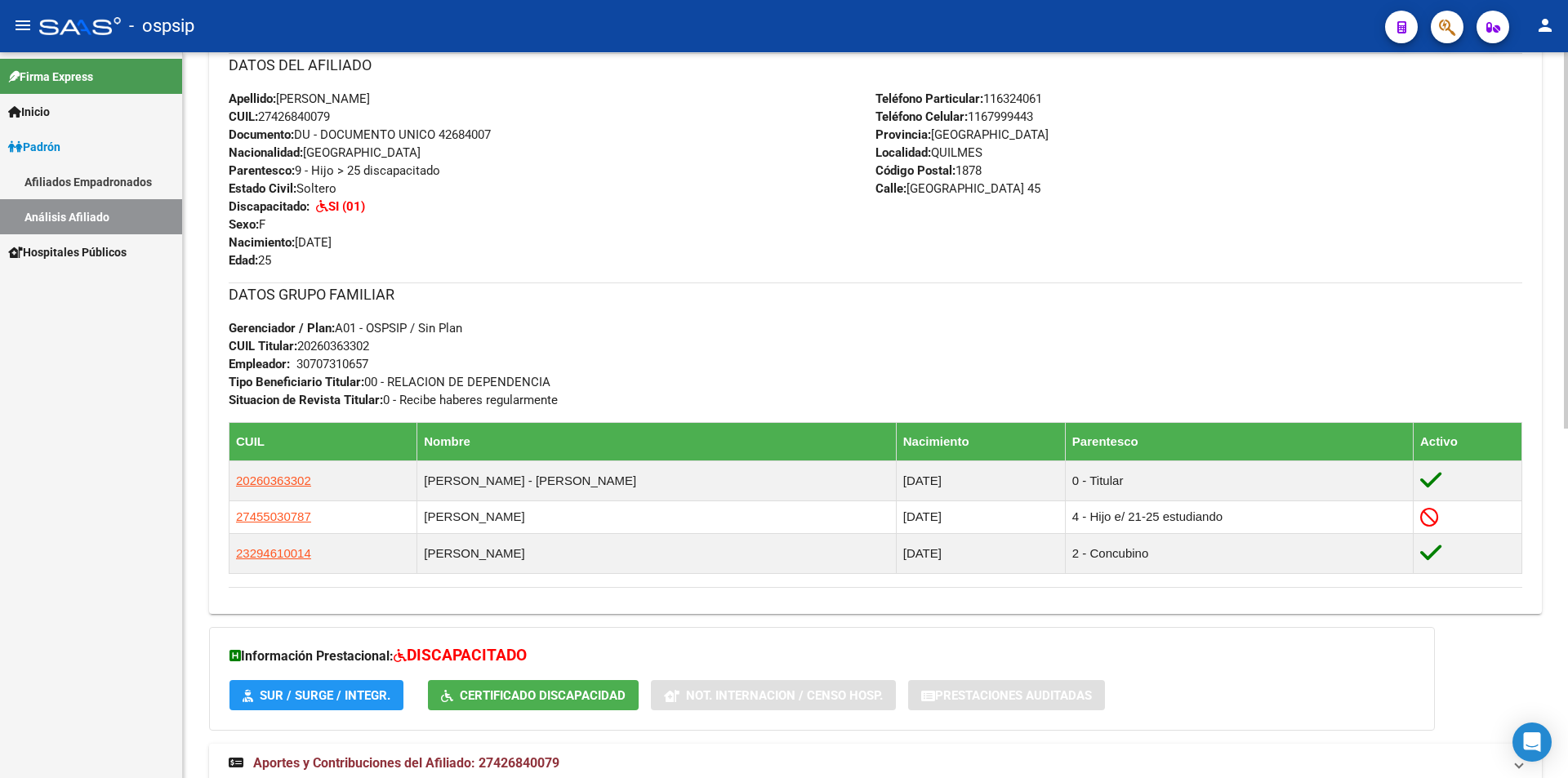
click at [1432, 359] on div "DATOS GRUPO FAMILIAR Gerenciador / Plan: A01 - OSPSIP / Sin Plan CUIL Titular: …" at bounding box center [875, 346] width 1293 height 127
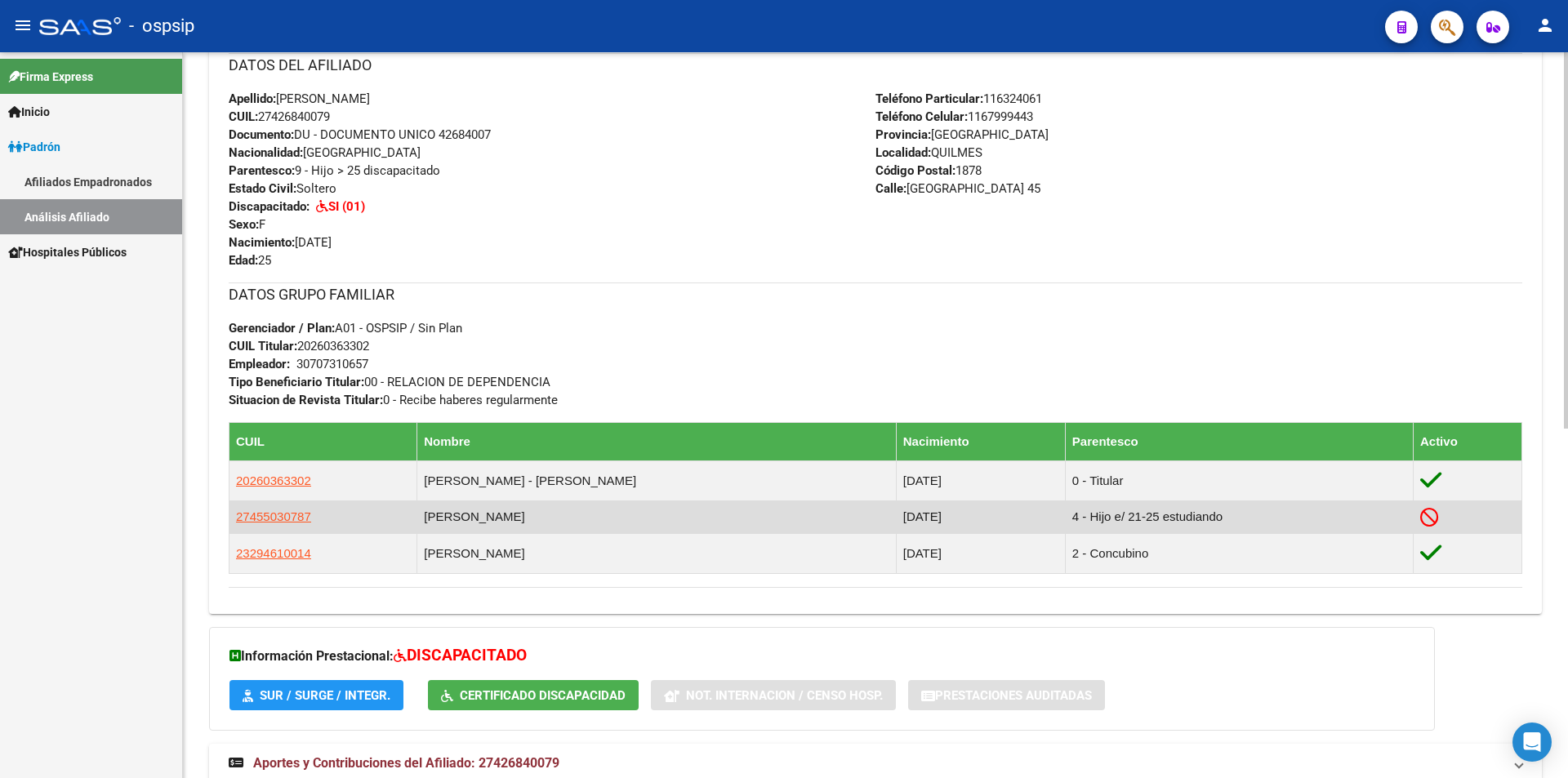
click at [563, 512] on td "[PERSON_NAME]" at bounding box center [656, 517] width 479 height 33
click at [264, 518] on span "27455030787" at bounding box center [274, 516] width 75 height 14
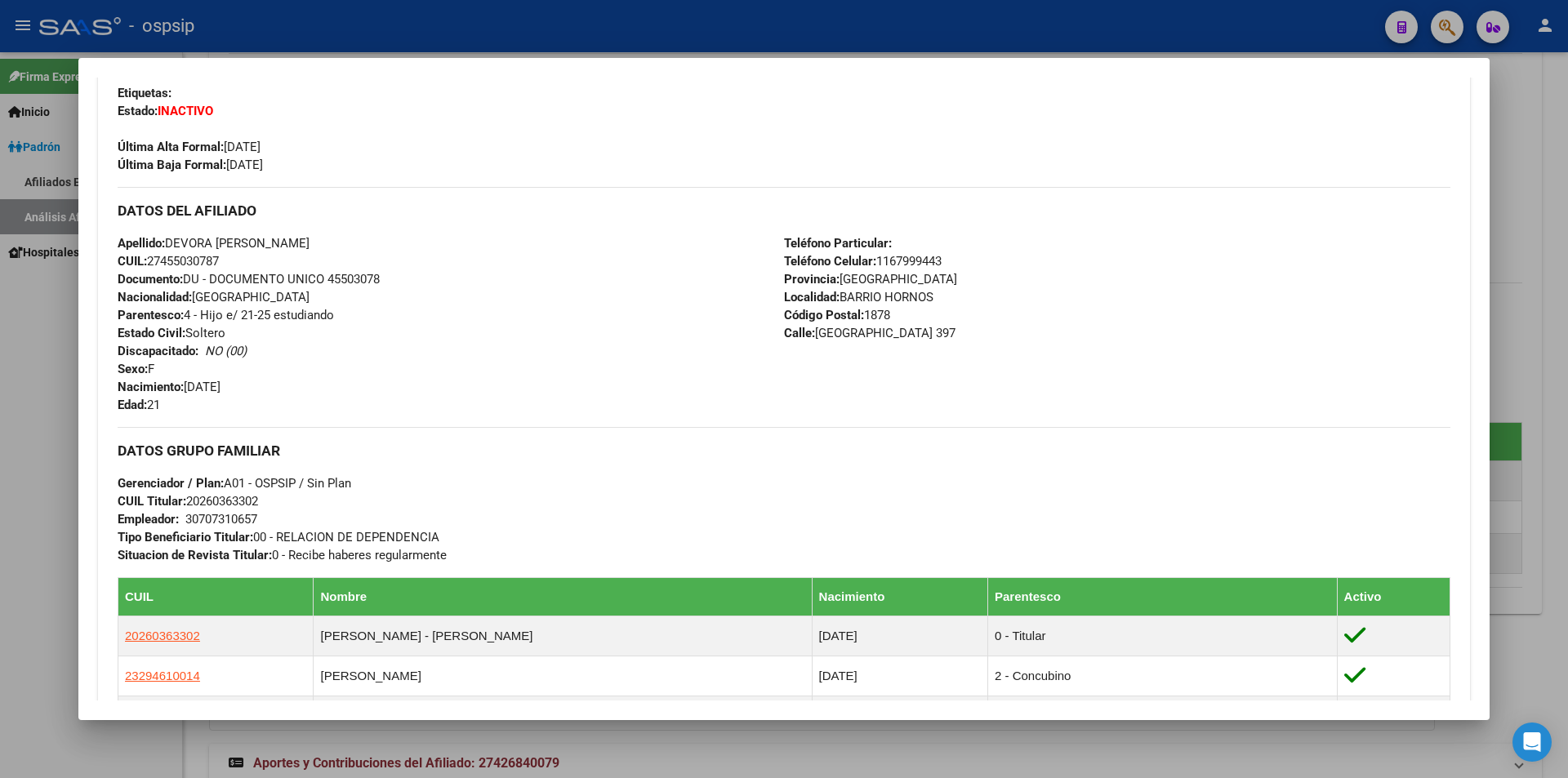
scroll to position [408, 0]
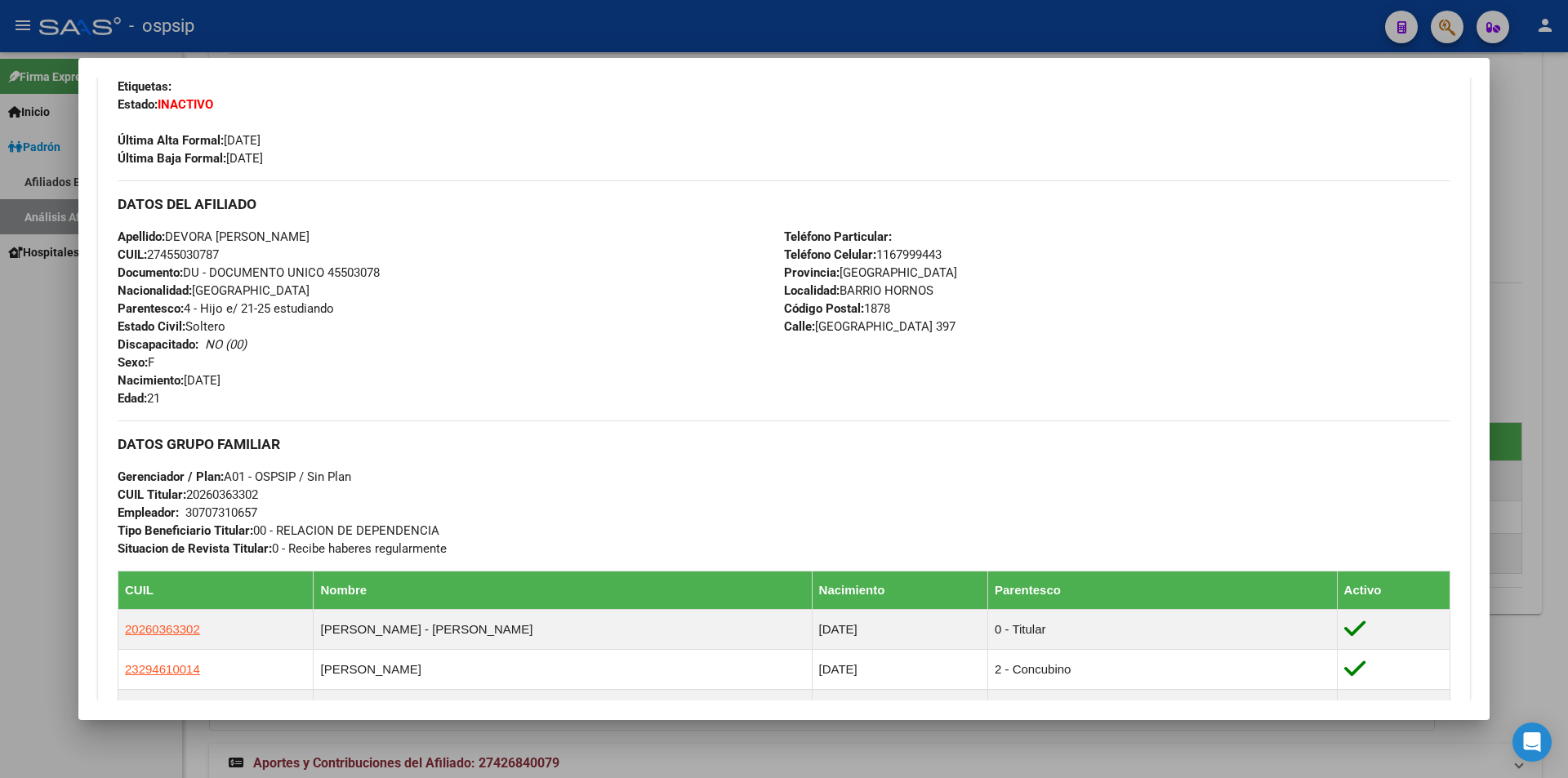
click at [801, 383] on div "Teléfono Particular: Teléfono Celular: [PHONE_NUMBER] Provincia: [GEOGRAPHIC_DA…" at bounding box center [1117, 318] width 666 height 180
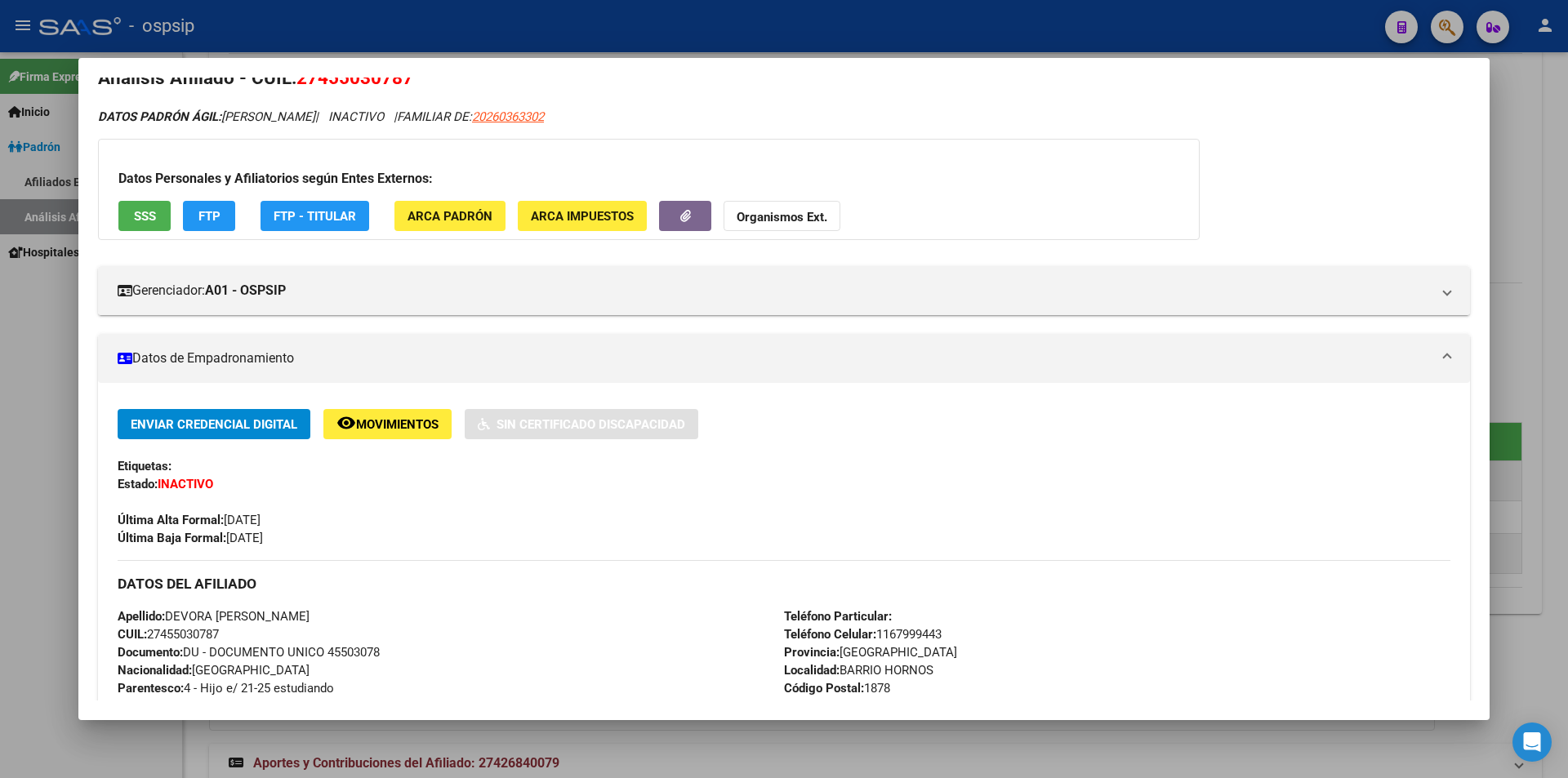
scroll to position [0, 0]
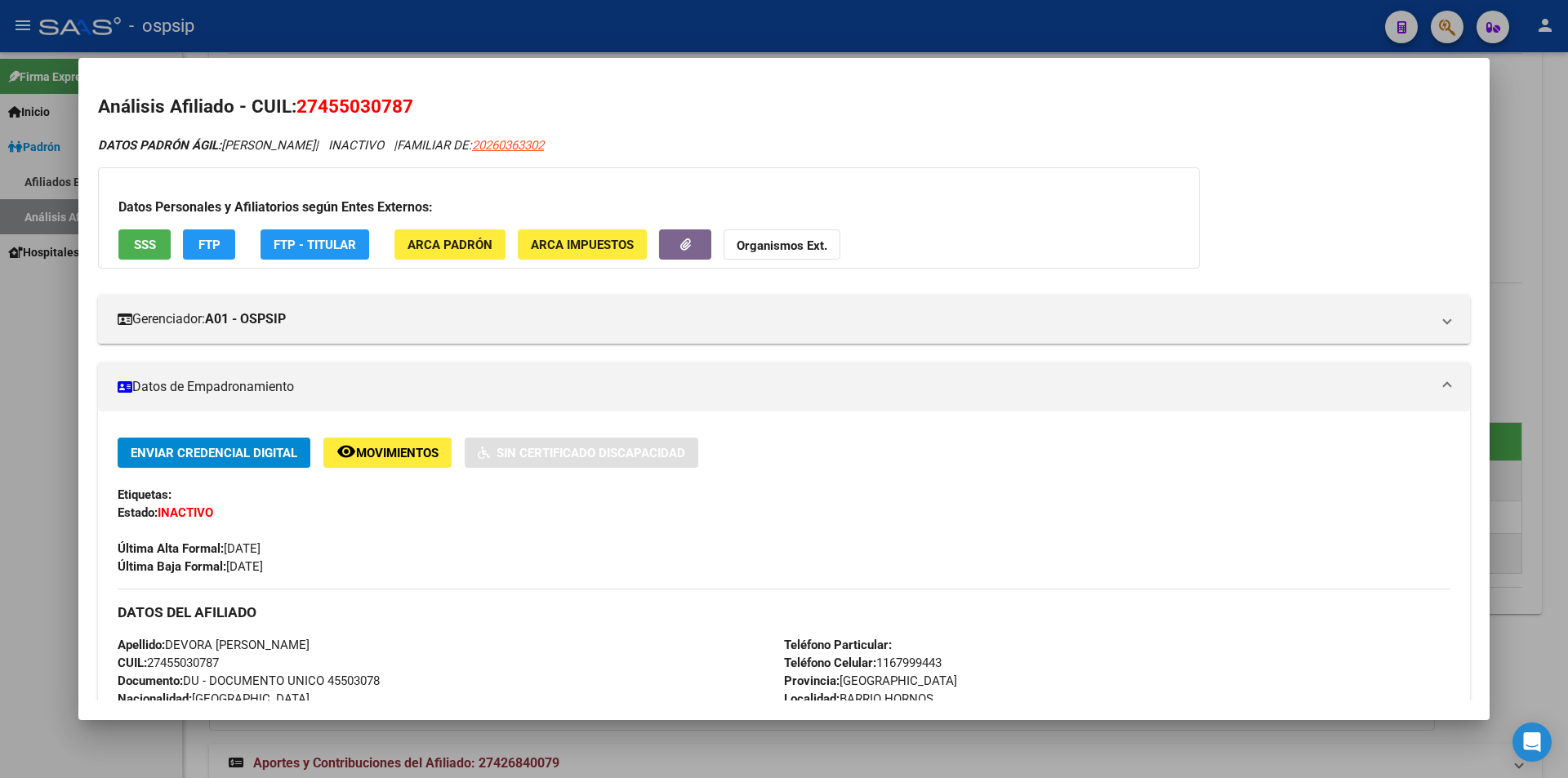
click at [37, 326] on div at bounding box center [784, 389] width 1568 height 778
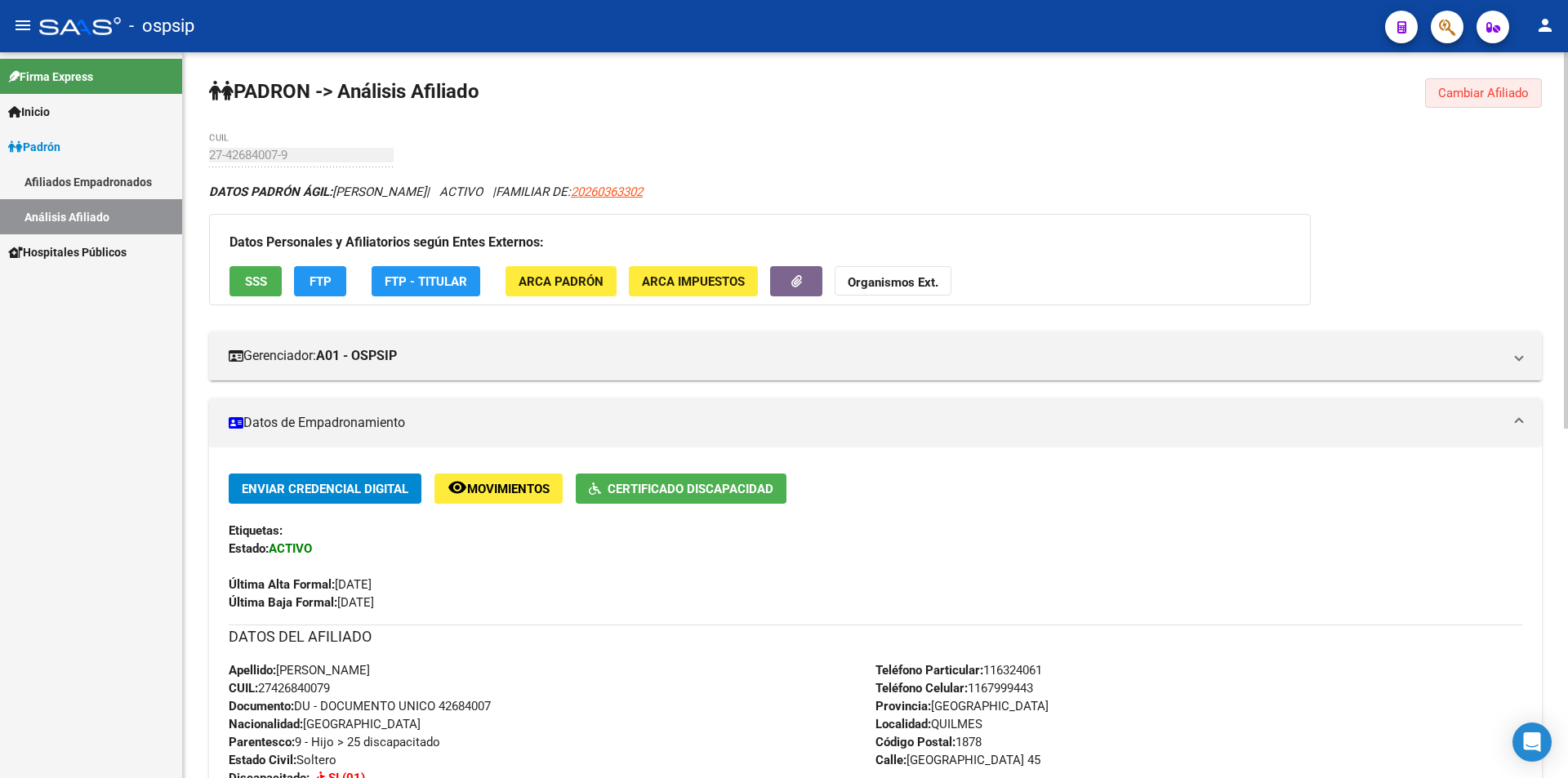
click at [1496, 92] on span "Cambiar Afiliado" at bounding box center [1483, 92] width 91 height 15
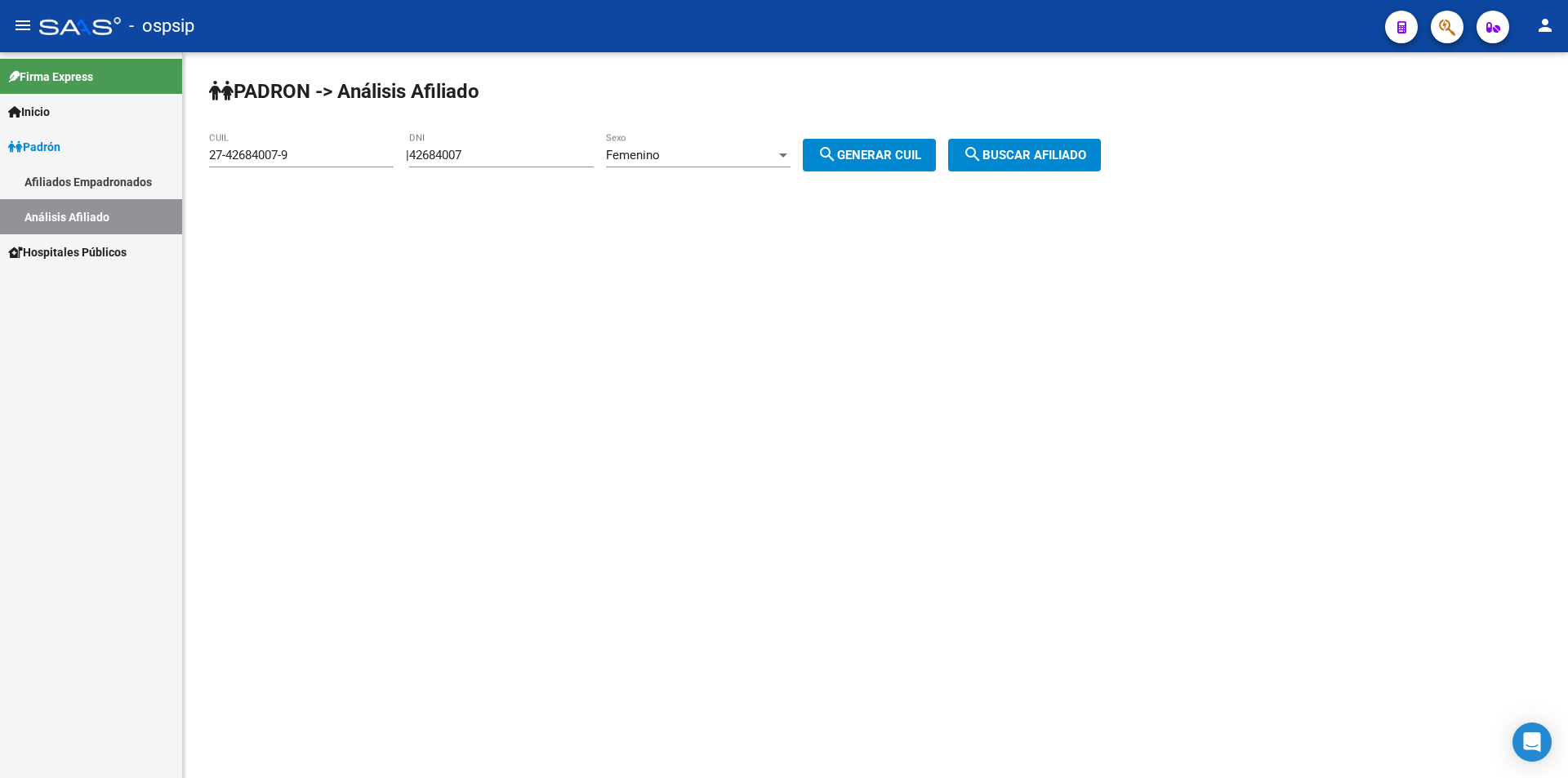
drag, startPoint x: 500, startPoint y: 148, endPoint x: 357, endPoint y: 151, distance: 143.0
click at [357, 151] on app-analisis-afiliado "PADRON -> Análisis Afiliado 27-42684007-9 CUIL | 42684007 DNI Femenino Sexo sea…" at bounding box center [661, 155] width 904 height 15
drag, startPoint x: 315, startPoint y: 152, endPoint x: 159, endPoint y: 165, distance: 156.5
click at [159, 165] on mat-sidenav-container "Firma Express Inicio Calendario SSS Instructivos Contacto OS Padrón Afiliados E…" at bounding box center [784, 415] width 1568 height 726
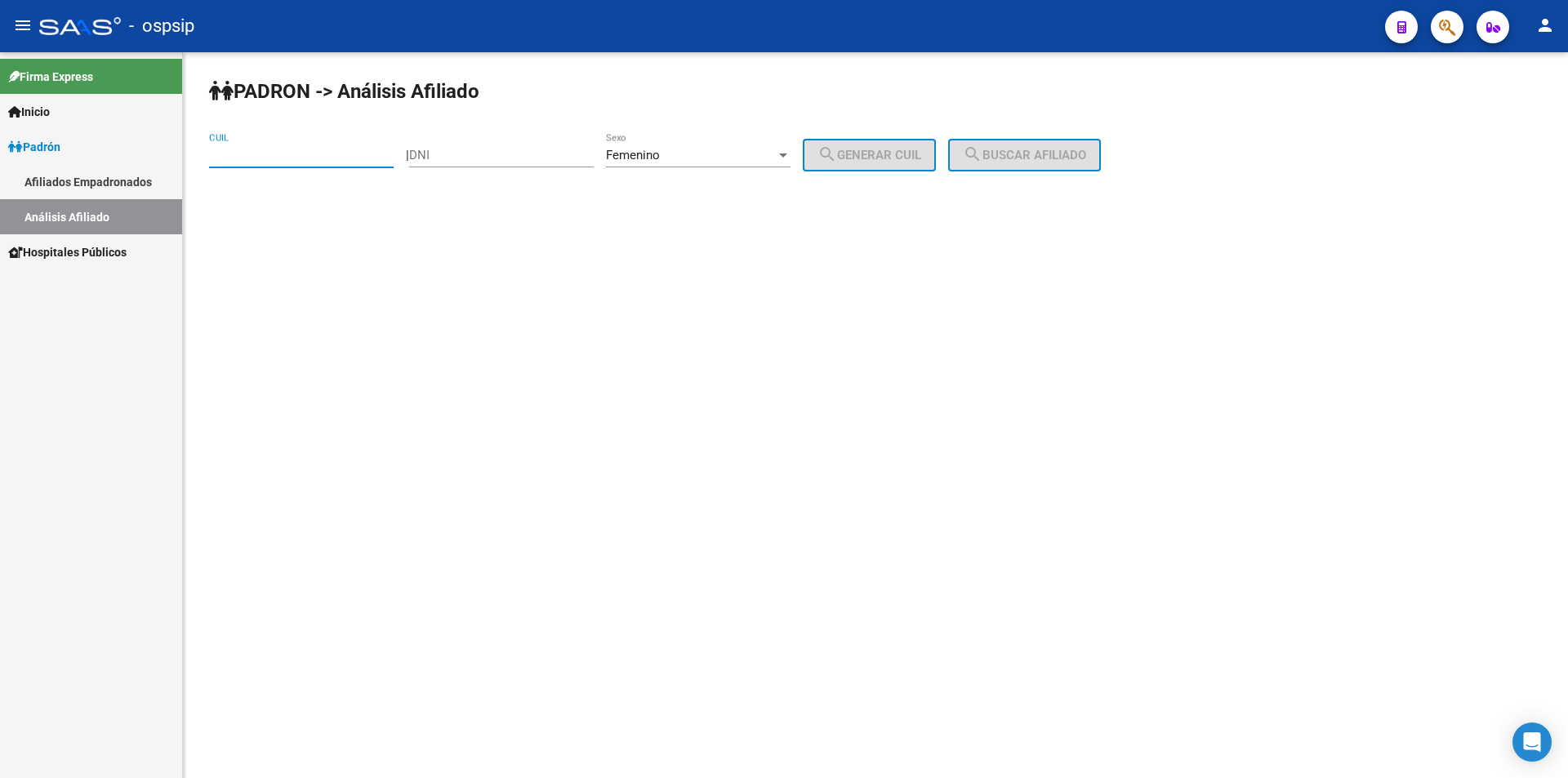
click at [730, 144] on div "Femenino Sexo" at bounding box center [698, 149] width 184 height 35
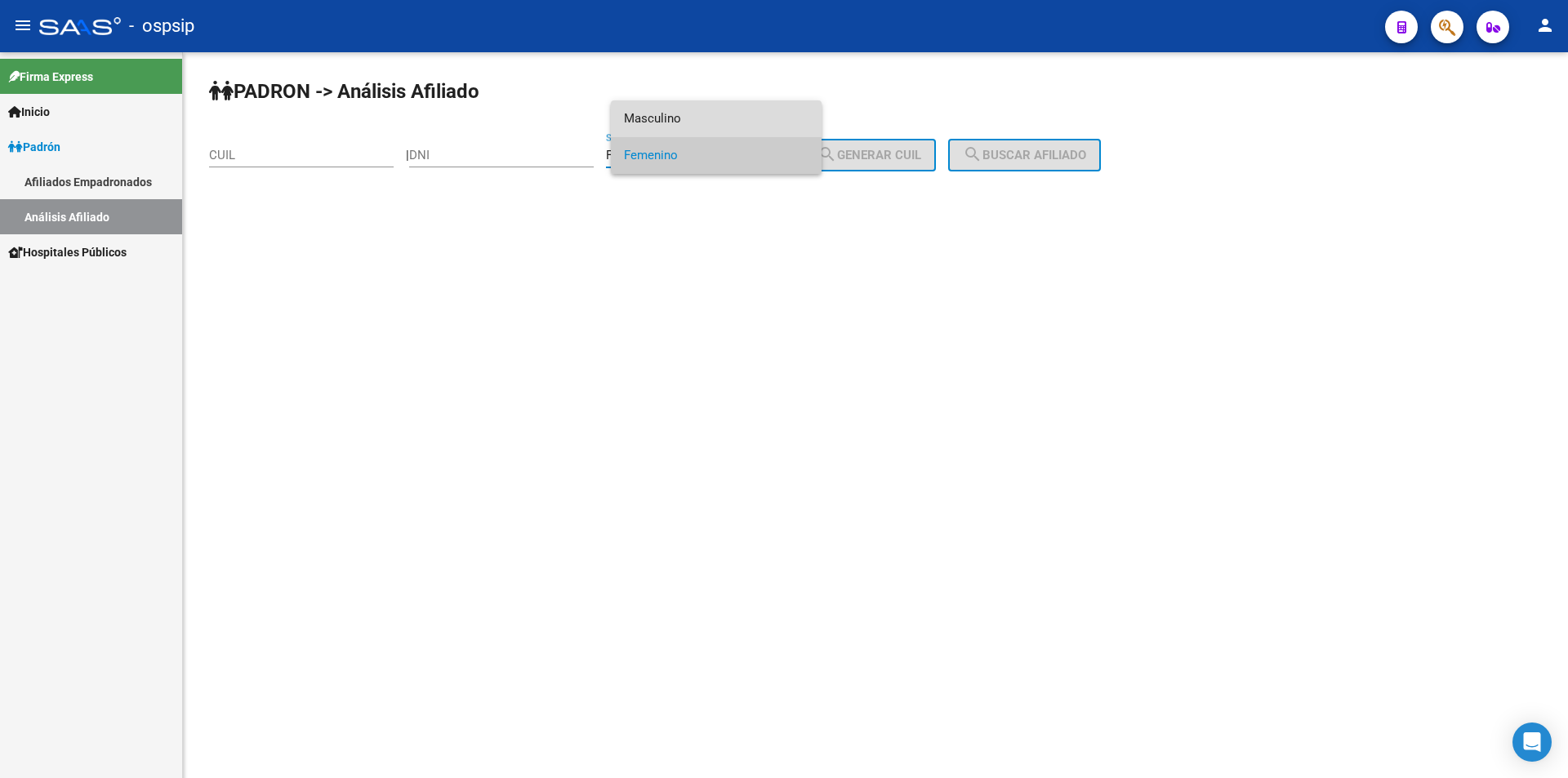
click at [725, 119] on span "Masculino" at bounding box center [716, 118] width 184 height 37
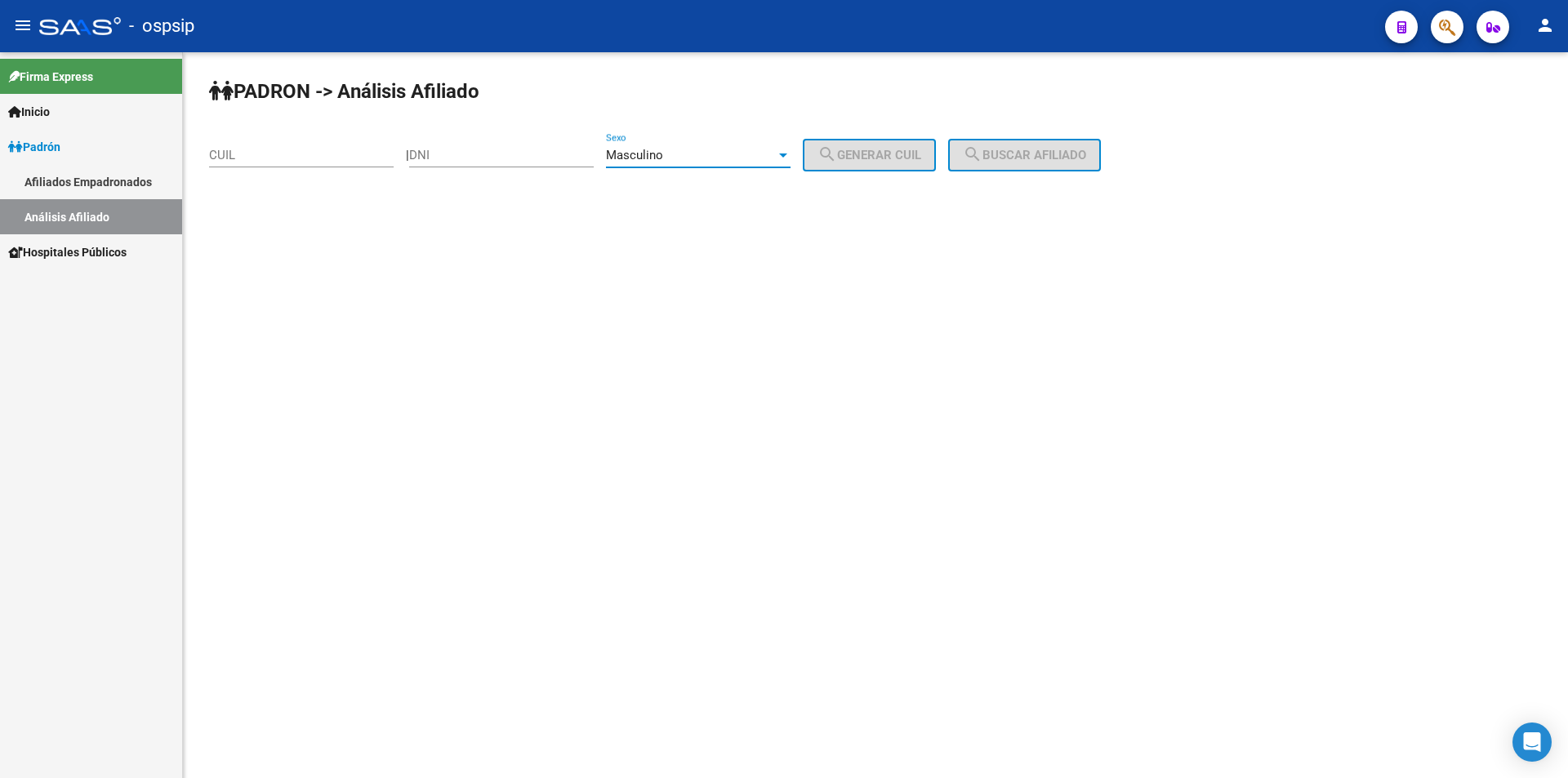
click at [505, 149] on input "DNI" at bounding box center [501, 155] width 184 height 15
click at [478, 152] on input "DNI" at bounding box center [501, 155] width 184 height 15
type input "24756274"
drag, startPoint x: 905, startPoint y: 160, endPoint x: 951, endPoint y: 157, distance: 46.1
click at [905, 159] on span "search Generar CUIL" at bounding box center [868, 155] width 104 height 15
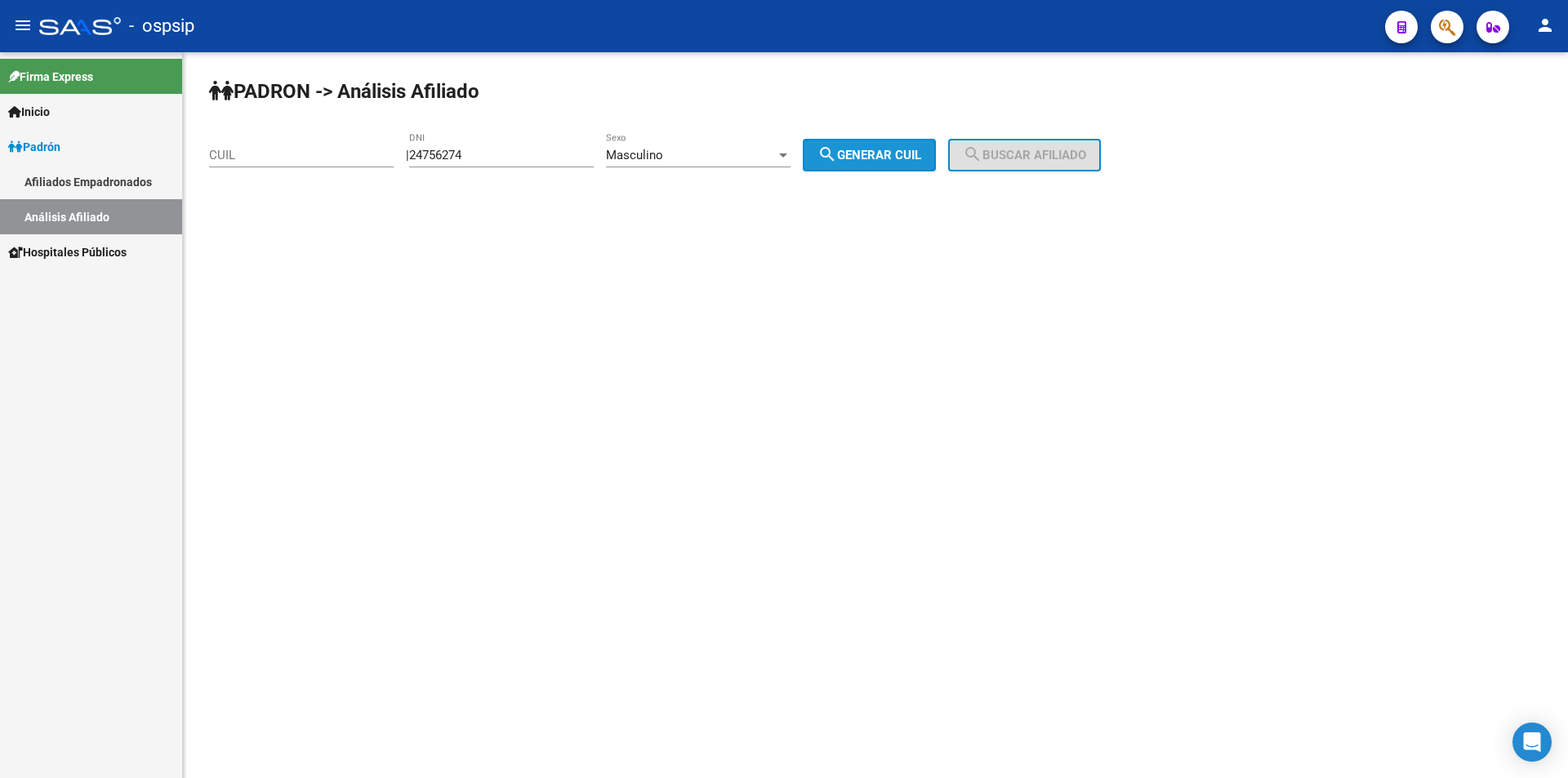
type input "20-24756274-6"
click at [1058, 154] on span "search Buscar afiliado" at bounding box center [1024, 155] width 123 height 15
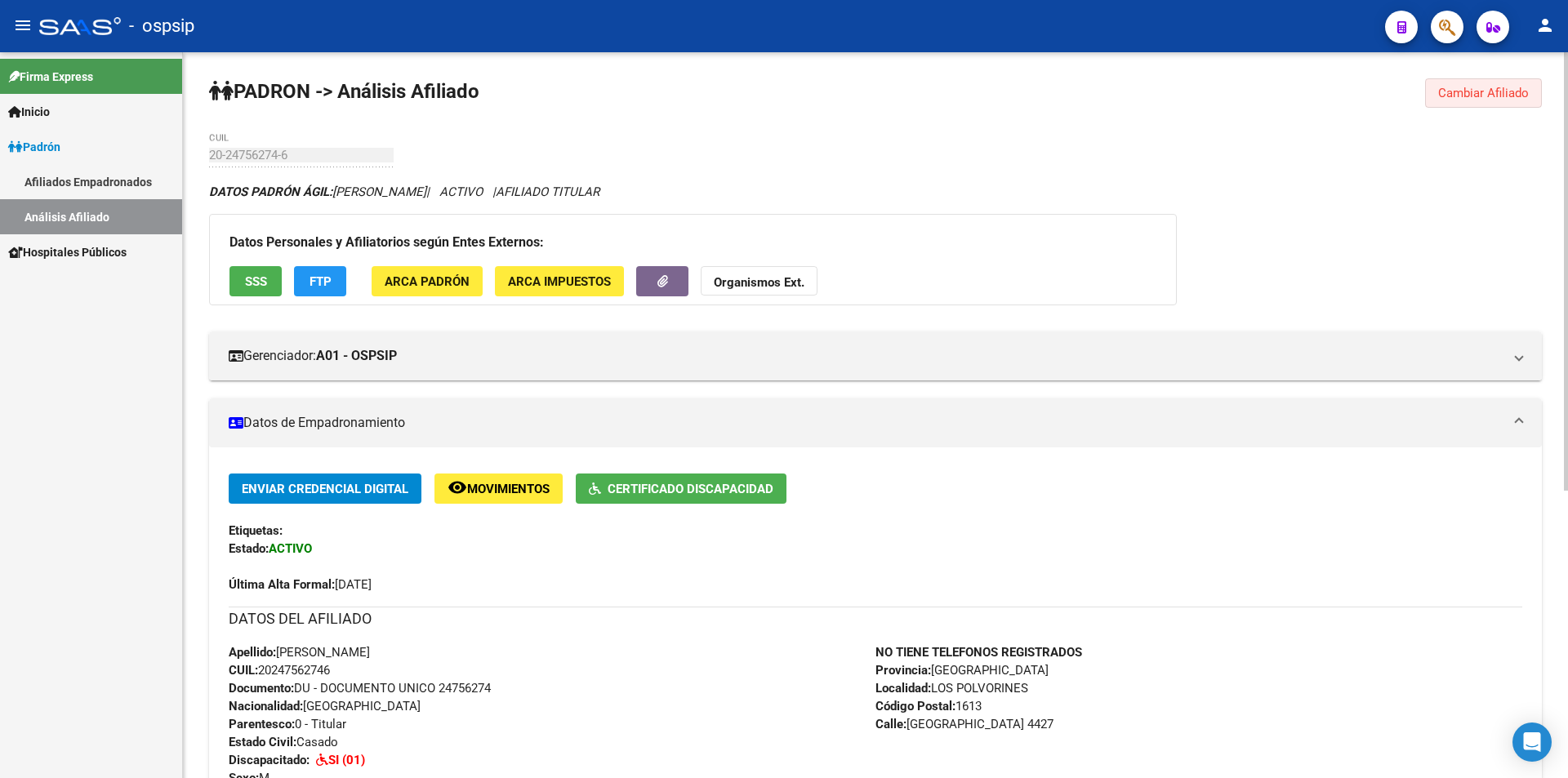
click at [1464, 98] on span "Cambiar Afiliado" at bounding box center [1483, 92] width 91 height 15
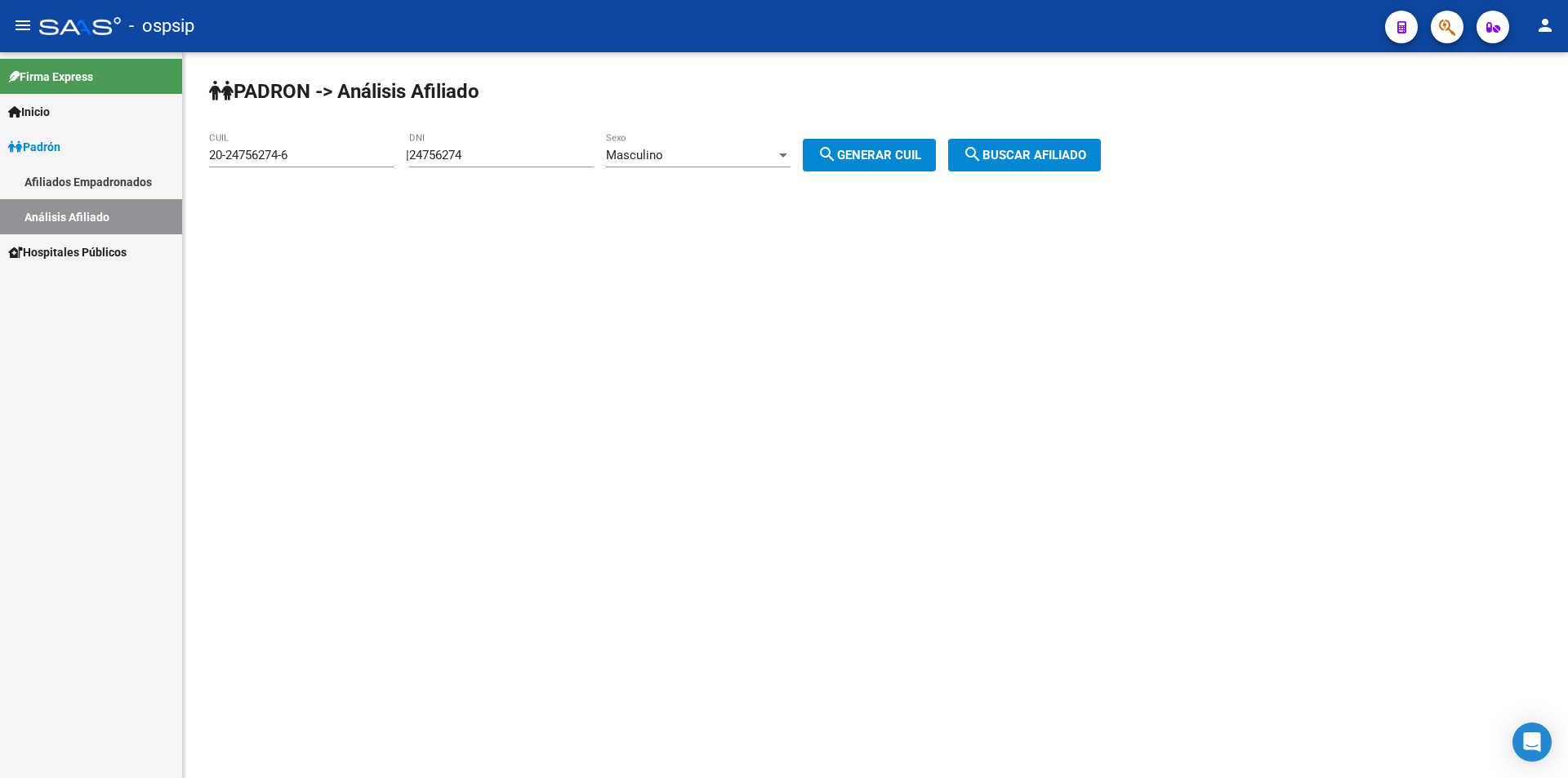
click at [917, 151] on span "search Generar CUIL" at bounding box center [868, 155] width 104 height 15
click at [981, 149] on button "search Buscar afiliado" at bounding box center [1024, 155] width 152 height 33
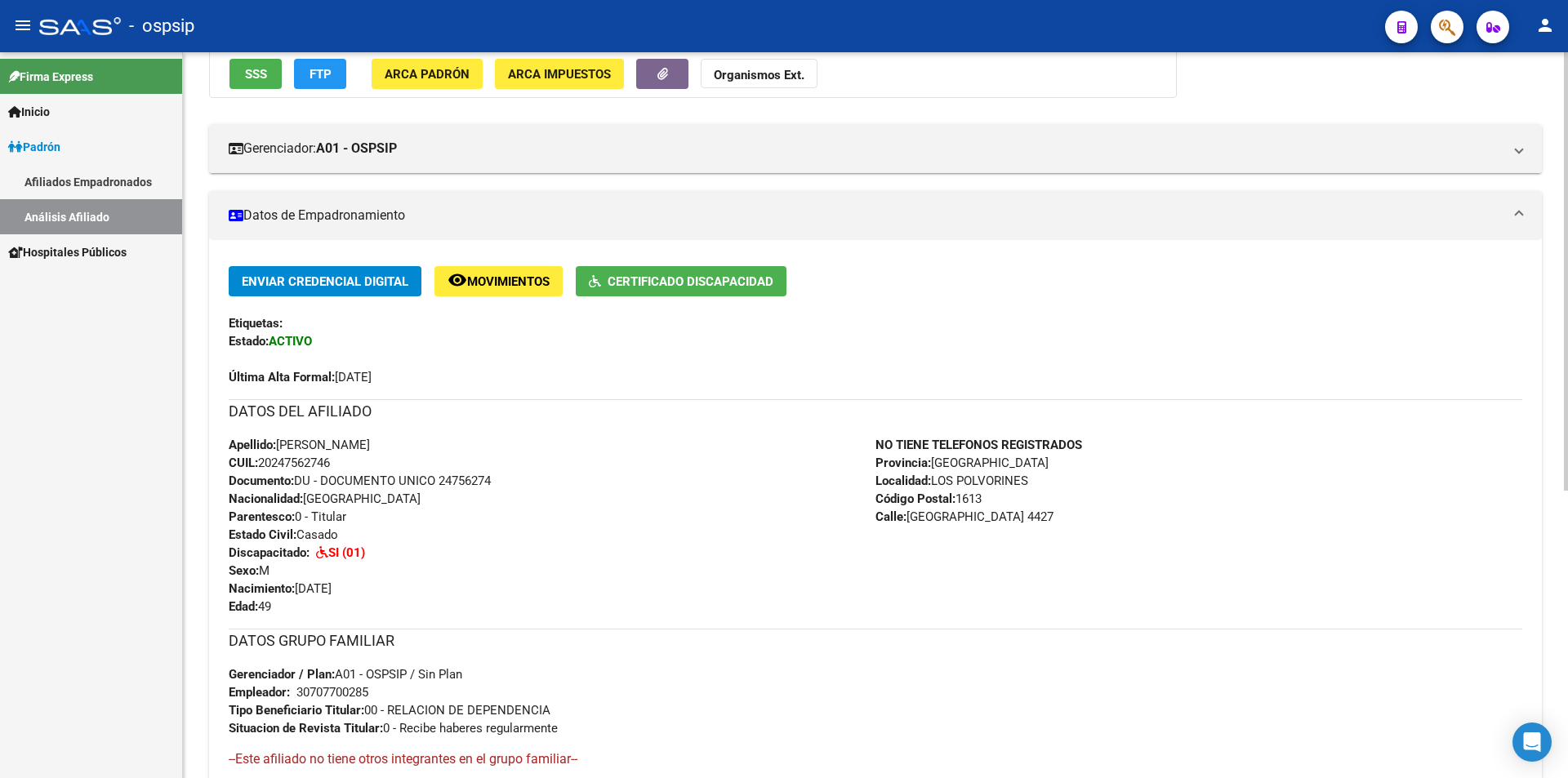
scroll to position [245, 0]
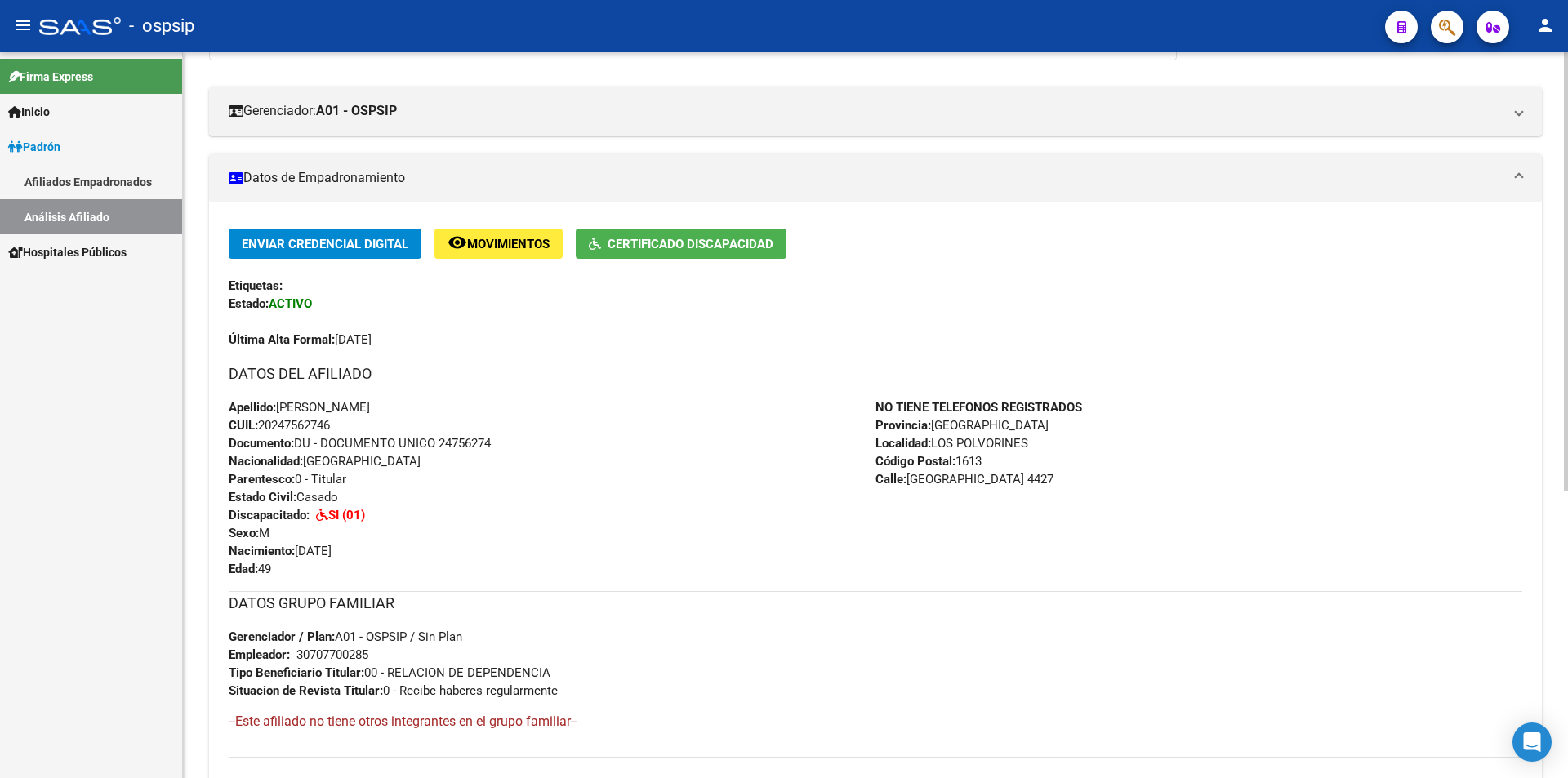
drag, startPoint x: 1134, startPoint y: 650, endPoint x: 273, endPoint y: 357, distance: 909.5
click at [273, 357] on div "Enviar Credencial Digital remove_red_eye Movimientos Certificado Discapacidad E…" at bounding box center [875, 493] width 1293 height 529
click at [550, 520] on div "Apellido: [PERSON_NAME]: 20247562746 Documento: DU - DOCUMENTO UNICO 24756274 N…" at bounding box center [551, 488] width 647 height 180
click at [475, 488] on div "Apellido: [PERSON_NAME]: 20247562746 Documento: DU - DOCUMENTO UNICO 24756274 N…" at bounding box center [551, 488] width 647 height 180
drag, startPoint x: 227, startPoint y: 396, endPoint x: 1001, endPoint y: 719, distance: 838.7
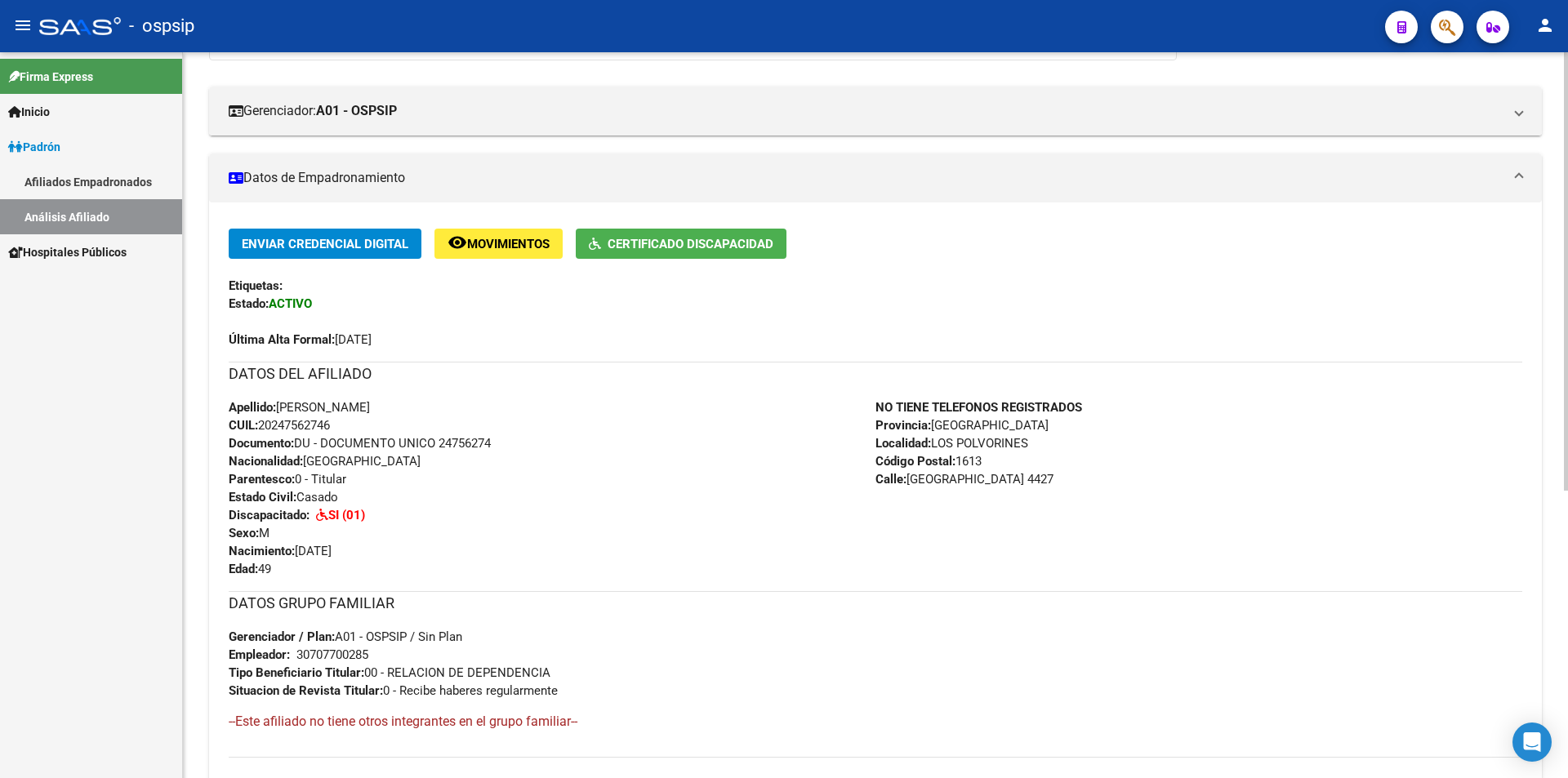
click at [1001, 719] on div "Enviar Credencial Digital remove_red_eye Movimientos Certificado Discapacidad E…" at bounding box center [875, 499] width 1333 height 542
click at [982, 676] on div "DATOS GRUPO FAMILIAR Gerenciador / Plan: A01 - OSPSIP / Sin Plan Empleador: 307…" at bounding box center [875, 644] width 1293 height 109
drag, startPoint x: 227, startPoint y: 371, endPoint x: 1060, endPoint y: 709, distance: 899.0
click at [1060, 709] on div "Enviar Credencial Digital remove_red_eye Movimientos Certificado Discapacidad E…" at bounding box center [875, 499] width 1333 height 542
click at [927, 655] on div "DATOS GRUPO FAMILIAR Gerenciador / Plan: A01 - OSPSIP / Sin Plan Empleador: 307…" at bounding box center [875, 644] width 1293 height 109
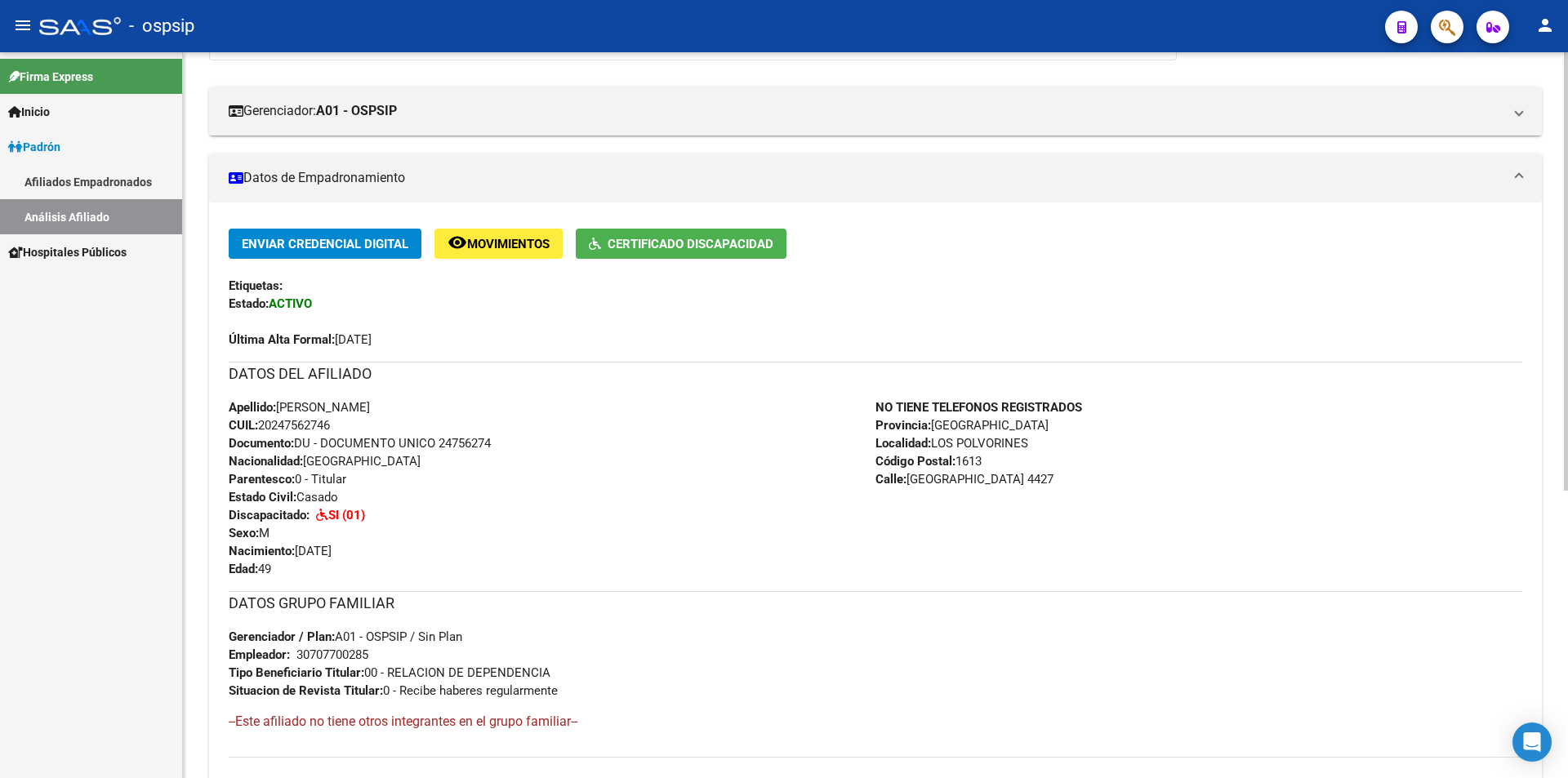
drag, startPoint x: 229, startPoint y: 368, endPoint x: 1096, endPoint y: 715, distance: 933.9
click at [1096, 715] on div "Enviar Credencial Digital remove_red_eye Movimientos Certificado Discapacidad E…" at bounding box center [875, 493] width 1293 height 529
click at [602, 540] on div "Apellido: [PERSON_NAME]: 20247562746 Documento: DU - DOCUMENTO UNICO 24756274 N…" at bounding box center [551, 488] width 647 height 180
click at [870, 602] on h3 "DATOS GRUPO FAMILIAR" at bounding box center [875, 603] width 1293 height 23
click at [871, 601] on h3 "DATOS GRUPO FAMILIAR" at bounding box center [875, 603] width 1293 height 23
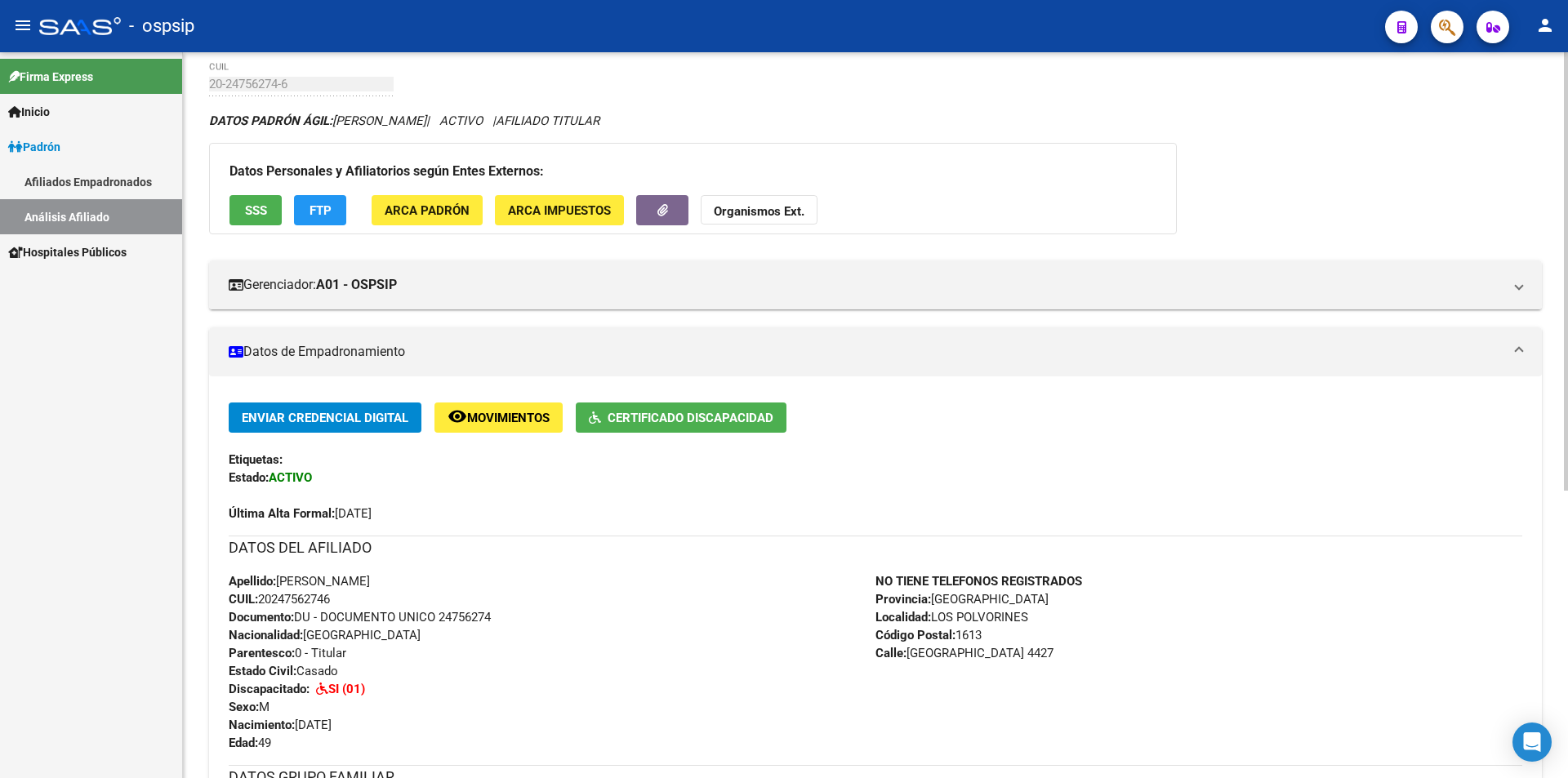
scroll to position [0, 0]
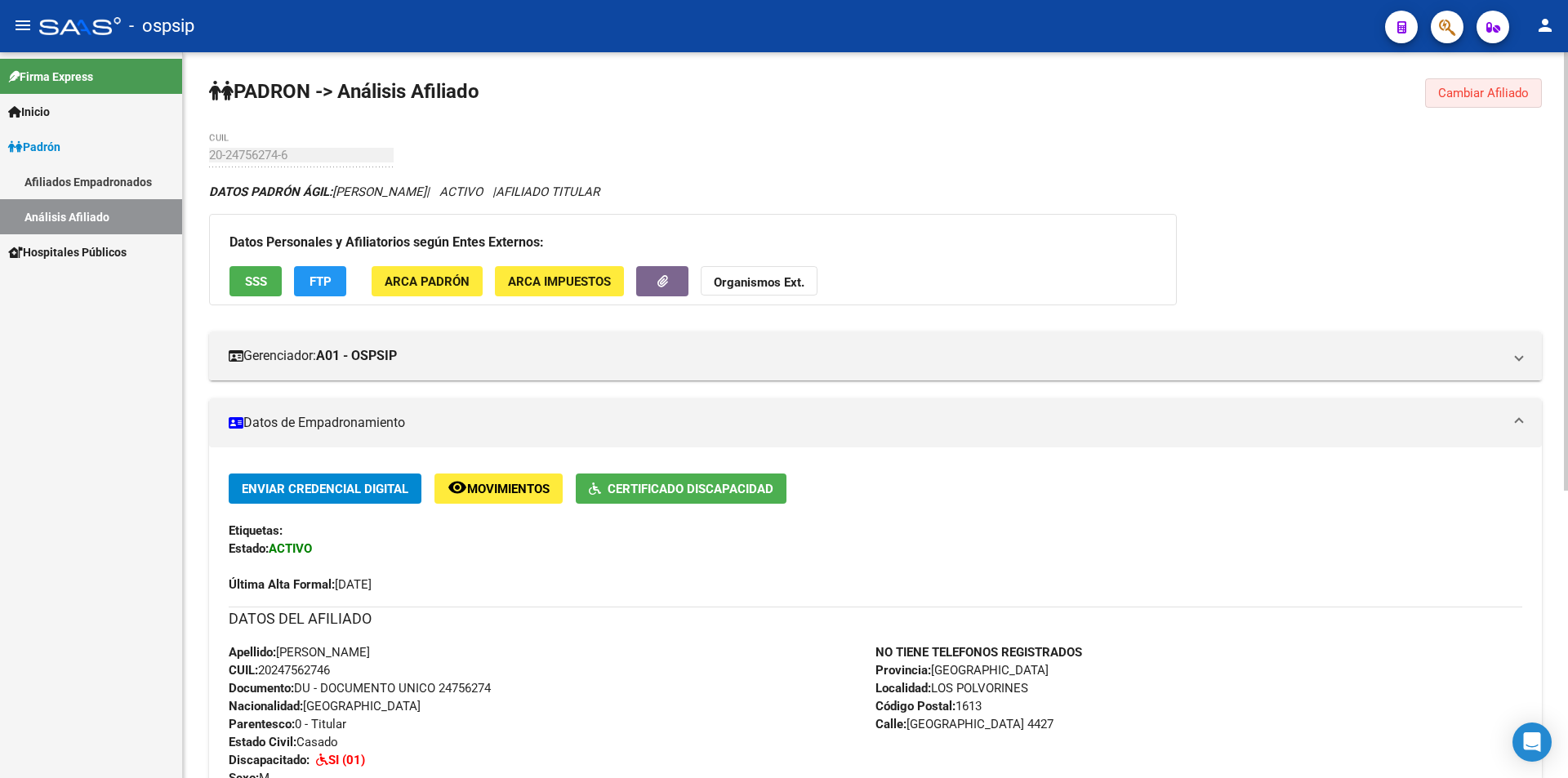
drag, startPoint x: 1488, startPoint y: 89, endPoint x: 1468, endPoint y: 88, distance: 20.0
click at [1486, 88] on span "Cambiar Afiliado" at bounding box center [1483, 92] width 91 height 15
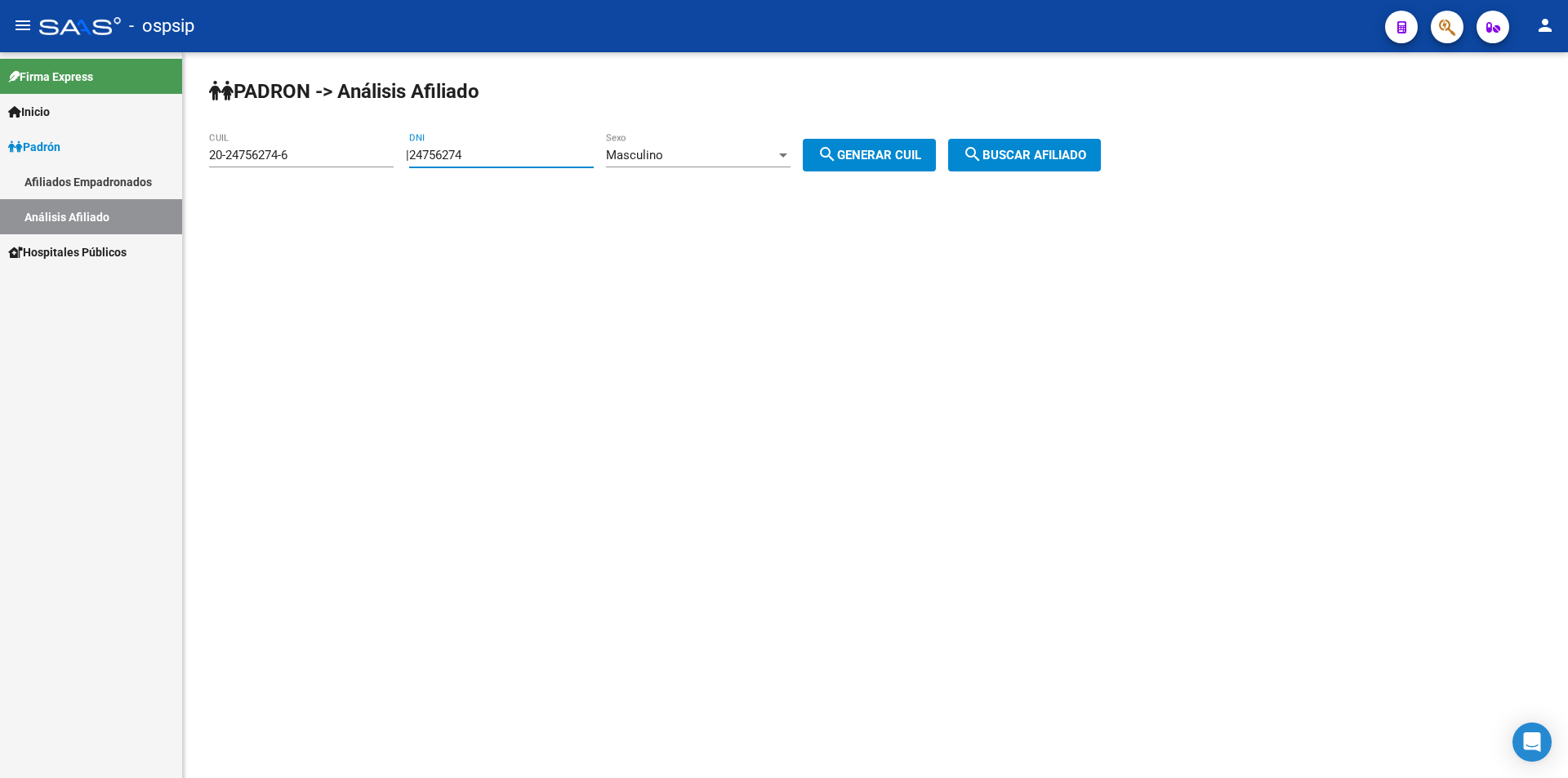
drag, startPoint x: 501, startPoint y: 156, endPoint x: 228, endPoint y: 187, distance: 274.8
click at [233, 156] on app-analisis-afiliado "PADRON -> Análisis Afiliado 20-24756274-6 CUIL | 24756274 DNI Masculino Sexo se…" at bounding box center [661, 155] width 904 height 15
drag, startPoint x: 409, startPoint y: 260, endPoint x: 736, endPoint y: 429, distance: 368.1
click at [736, 429] on mat-sidenav-content "PADRON -> Análisis Afiliado 20-24756274-6 CUIL | DNI Masculino Sexo search Gene…" at bounding box center [875, 415] width 1385 height 726
drag, startPoint x: 718, startPoint y: 416, endPoint x: 601, endPoint y: 398, distance: 118.4
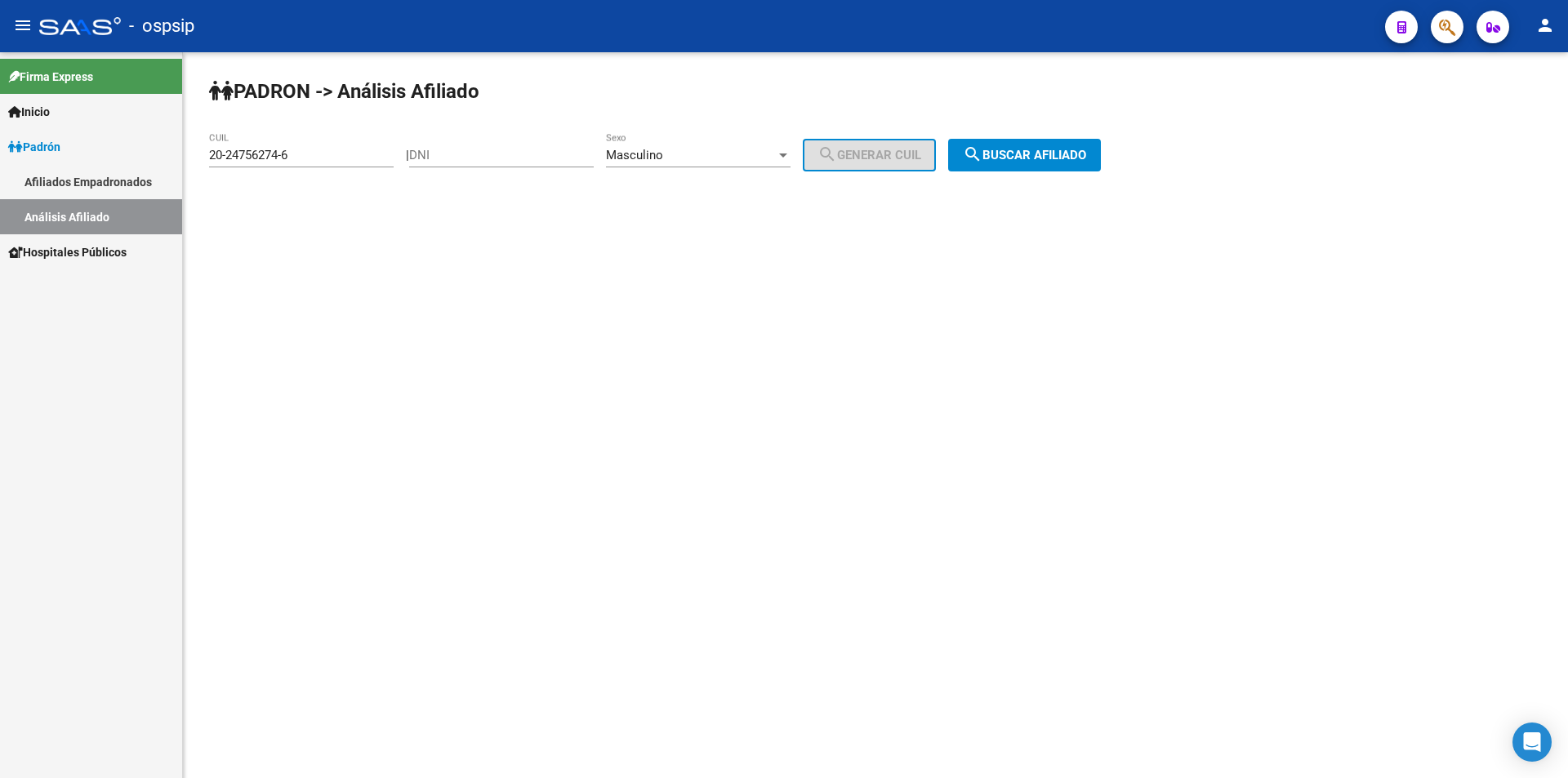
click at [718, 415] on mat-sidenav-content "PADRON -> Análisis Afiliado 20-24756274-6 CUIL | DNI Masculino Sexo search Gene…" at bounding box center [875, 415] width 1385 height 726
